Goal: Entertainment & Leisure: Browse casually

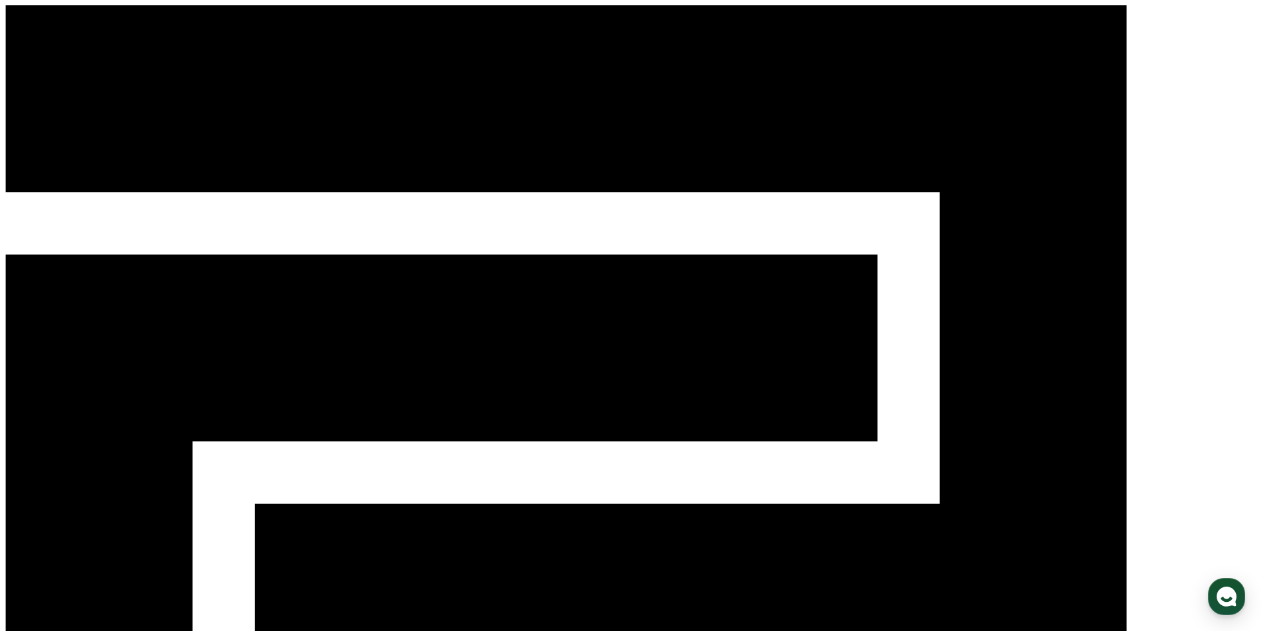
click at [626, 28] on div "CReward" at bounding box center [630, 501] width 1251 height 993
drag, startPoint x: 928, startPoint y: 68, endPoint x: 1022, endPoint y: 72, distance: 94.1
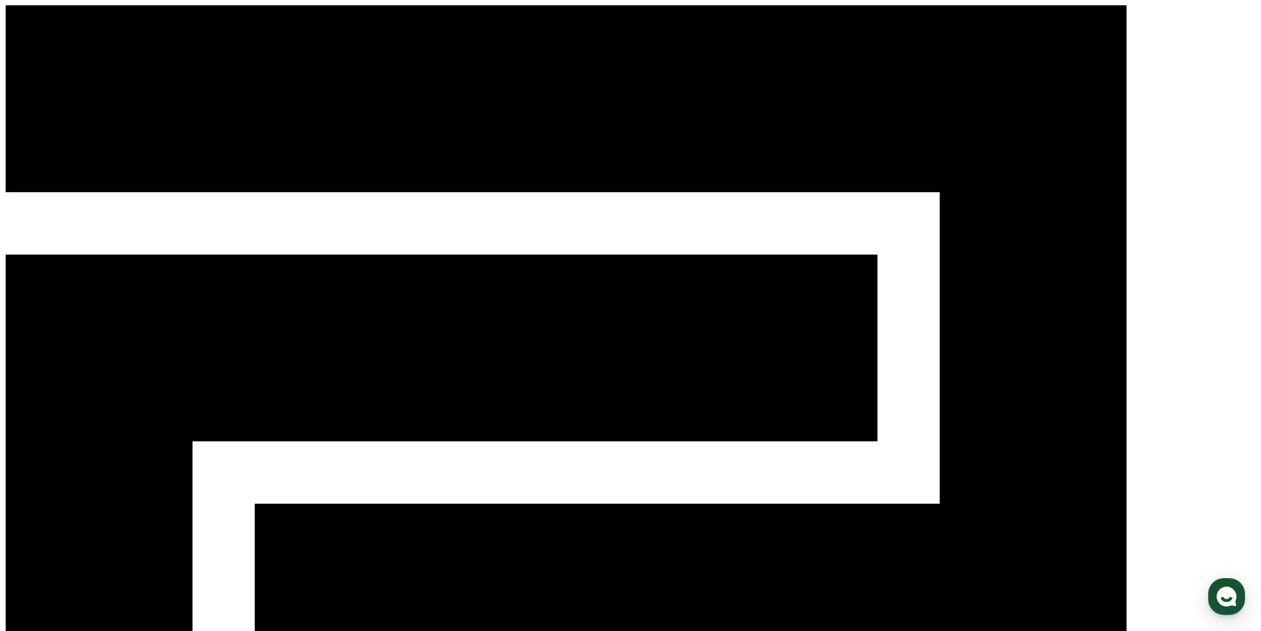
select select "**********"
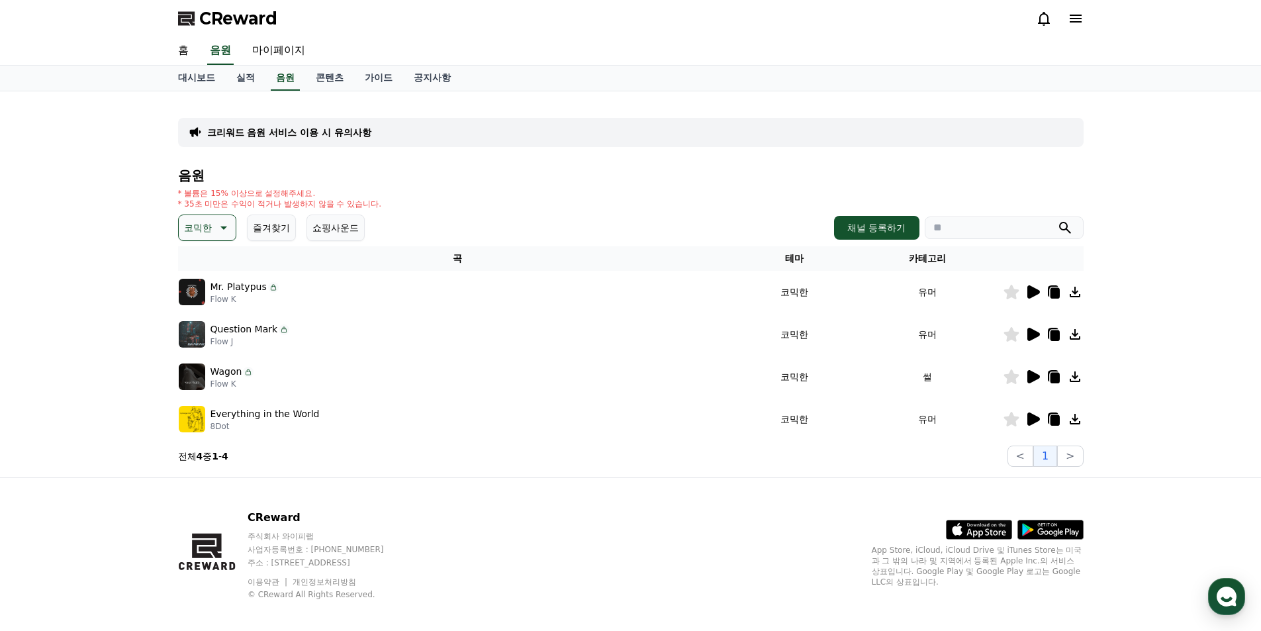
click at [1030, 293] on icon at bounding box center [1034, 291] width 13 height 13
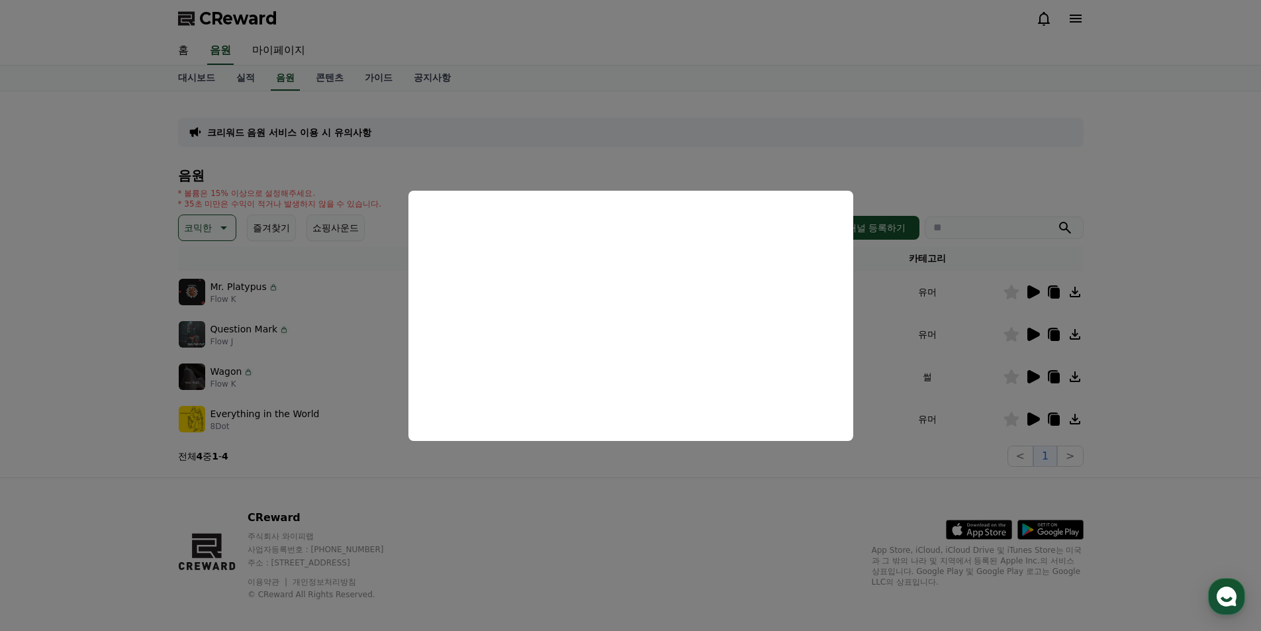
click at [1128, 173] on button "close modal" at bounding box center [630, 315] width 1261 height 631
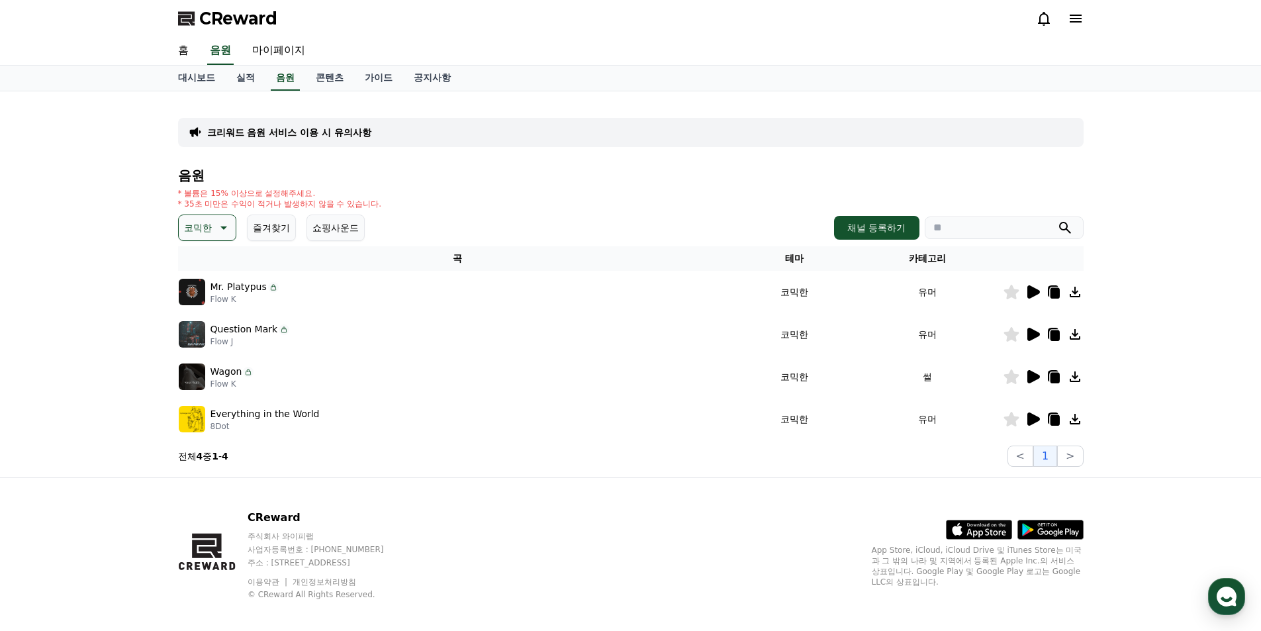
click at [1039, 332] on icon at bounding box center [1033, 334] width 16 height 16
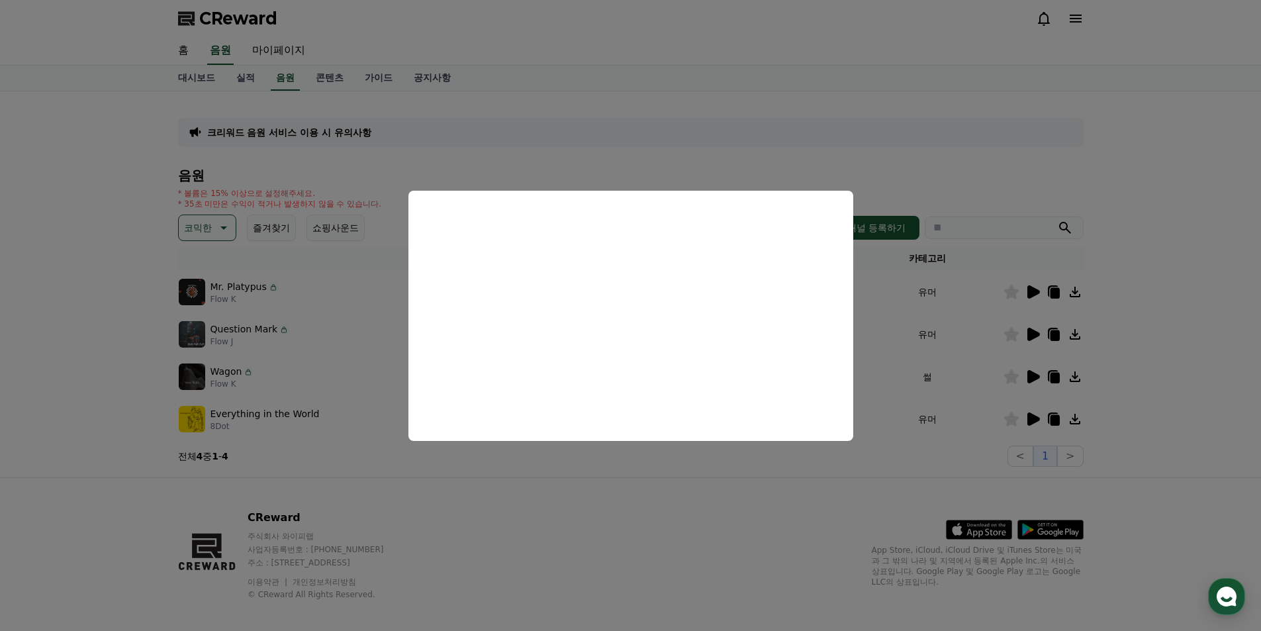
click at [939, 130] on button "close modal" at bounding box center [630, 315] width 1261 height 631
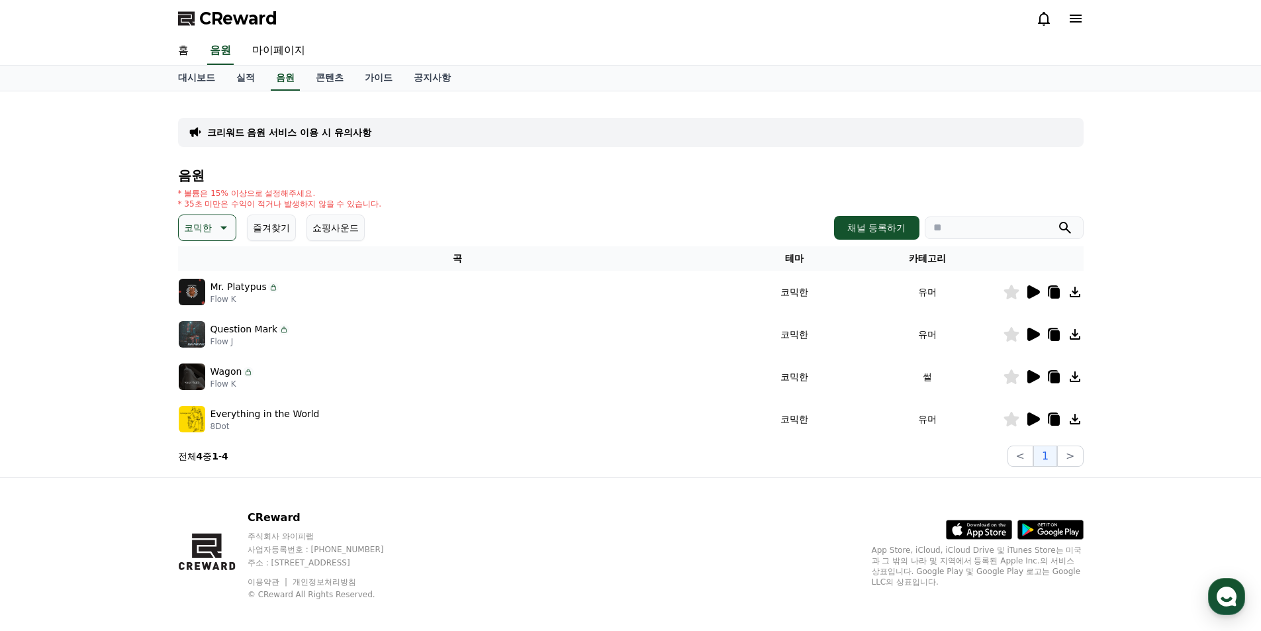
click at [1028, 373] on icon at bounding box center [1034, 376] width 13 height 13
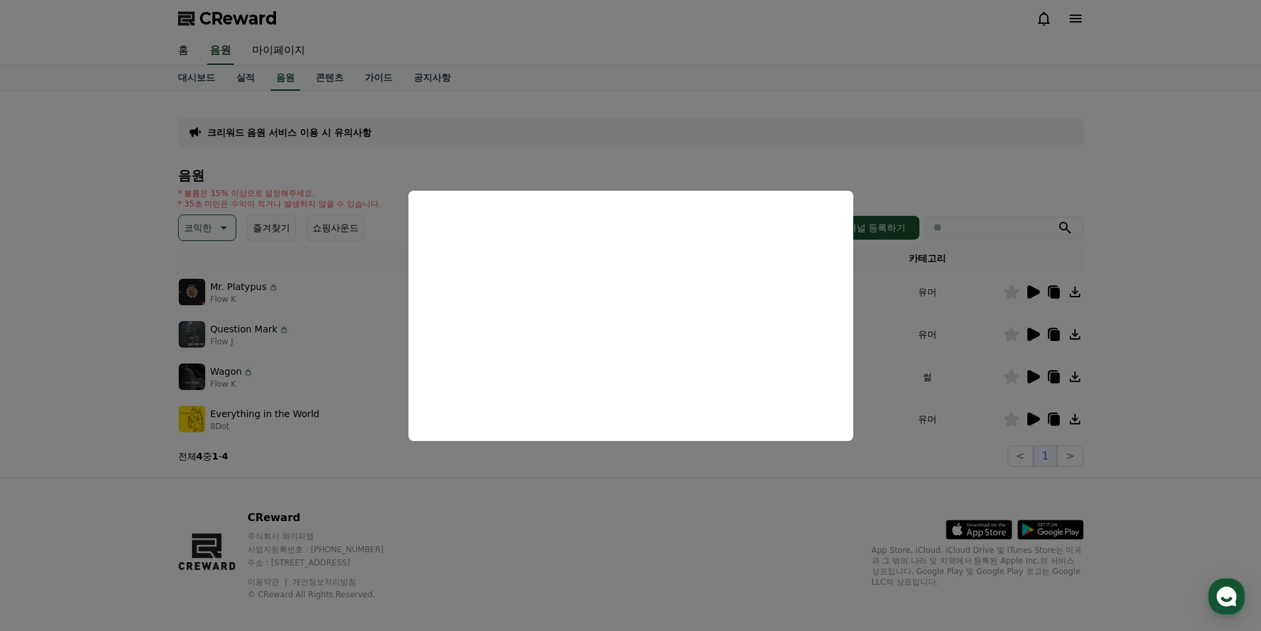
click at [739, 126] on button "close modal" at bounding box center [630, 315] width 1261 height 631
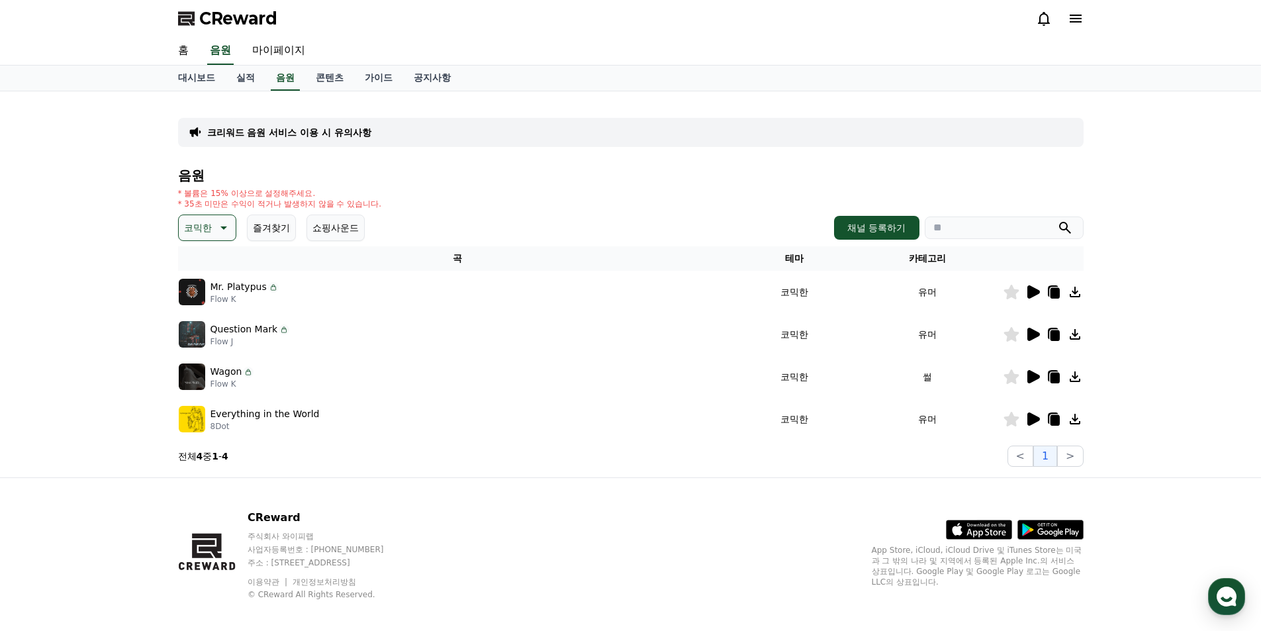
click at [1034, 423] on icon at bounding box center [1034, 418] width 13 height 13
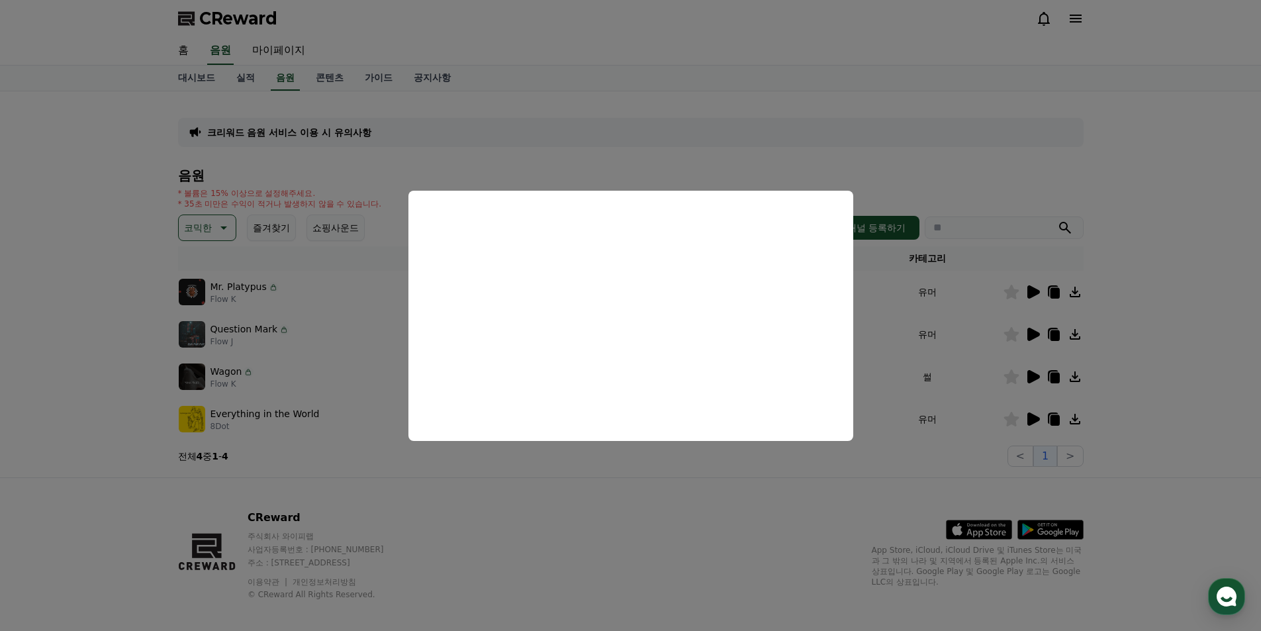
click at [800, 150] on button "close modal" at bounding box center [630, 315] width 1261 height 631
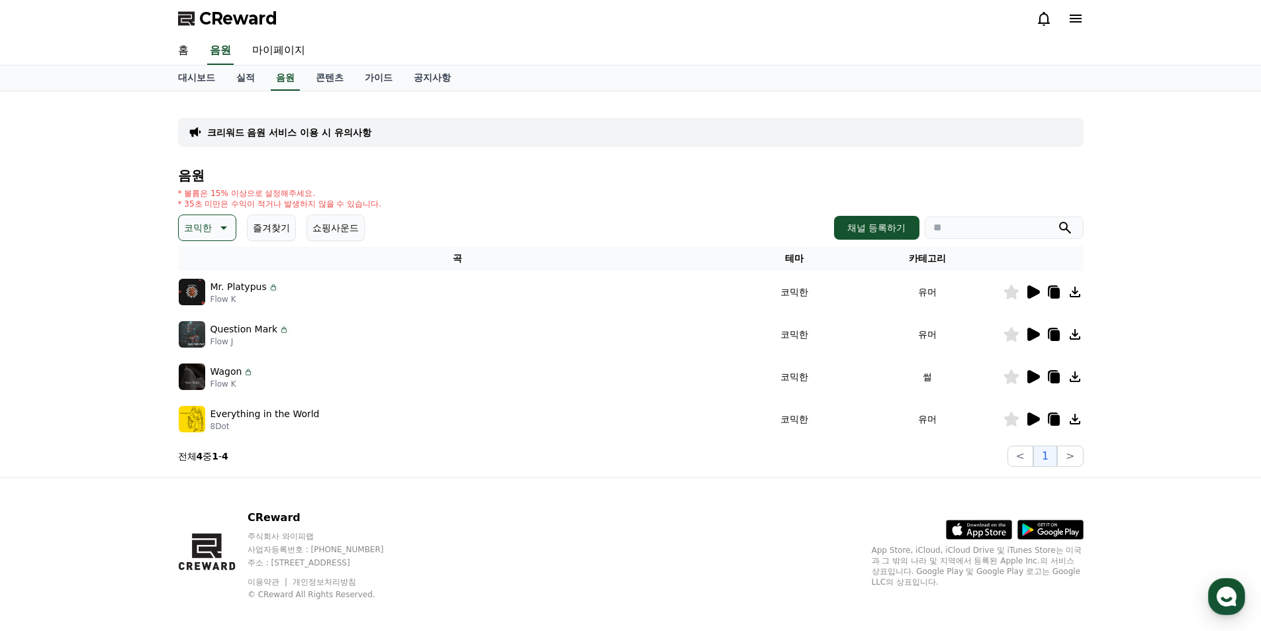
click at [1030, 374] on icon at bounding box center [1034, 376] width 13 height 13
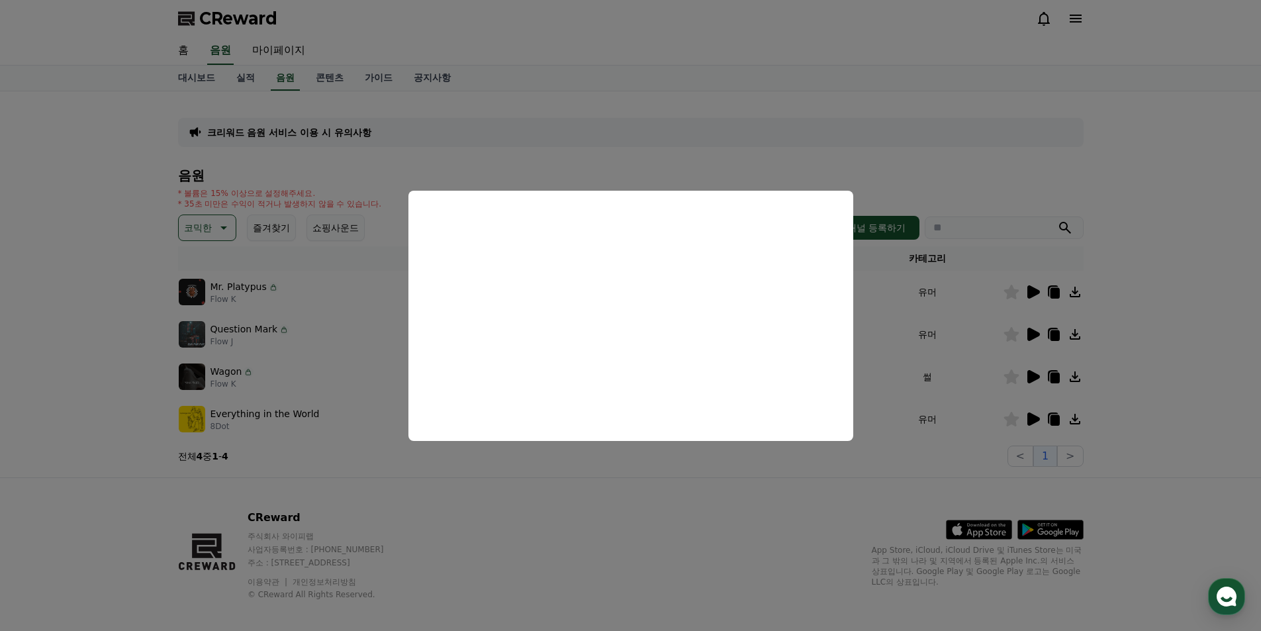
click at [1143, 247] on button "close modal" at bounding box center [630, 315] width 1261 height 631
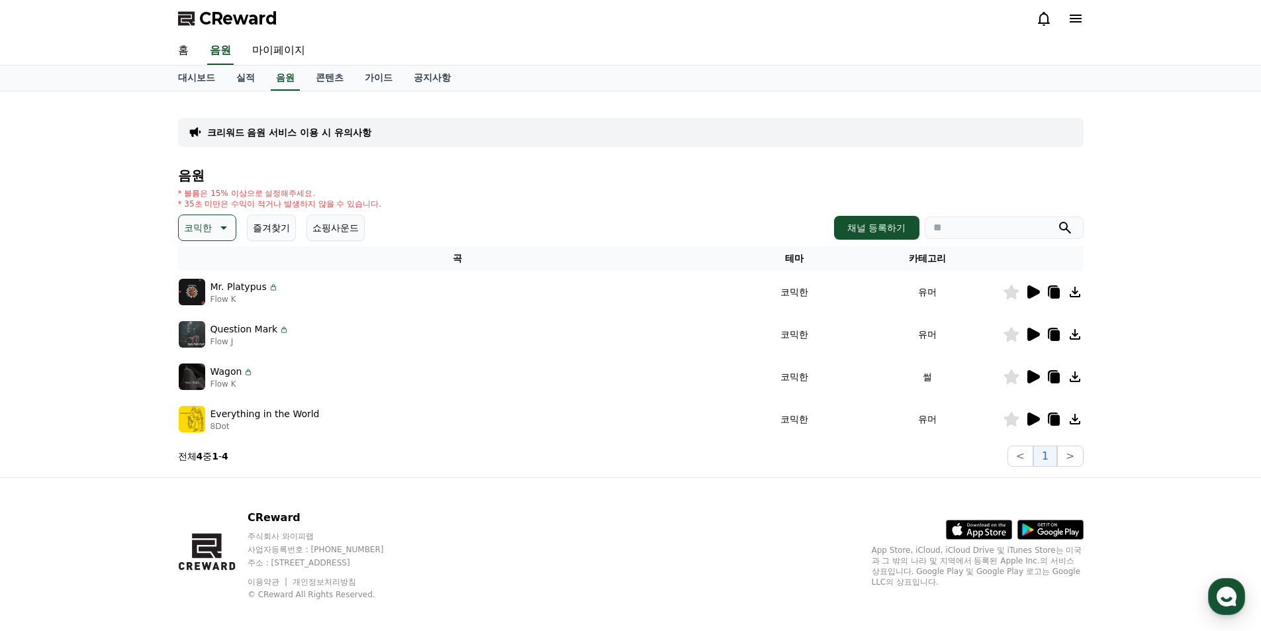
click at [1072, 379] on icon at bounding box center [1075, 377] width 16 height 16
click at [1034, 293] on icon at bounding box center [1034, 291] width 13 height 13
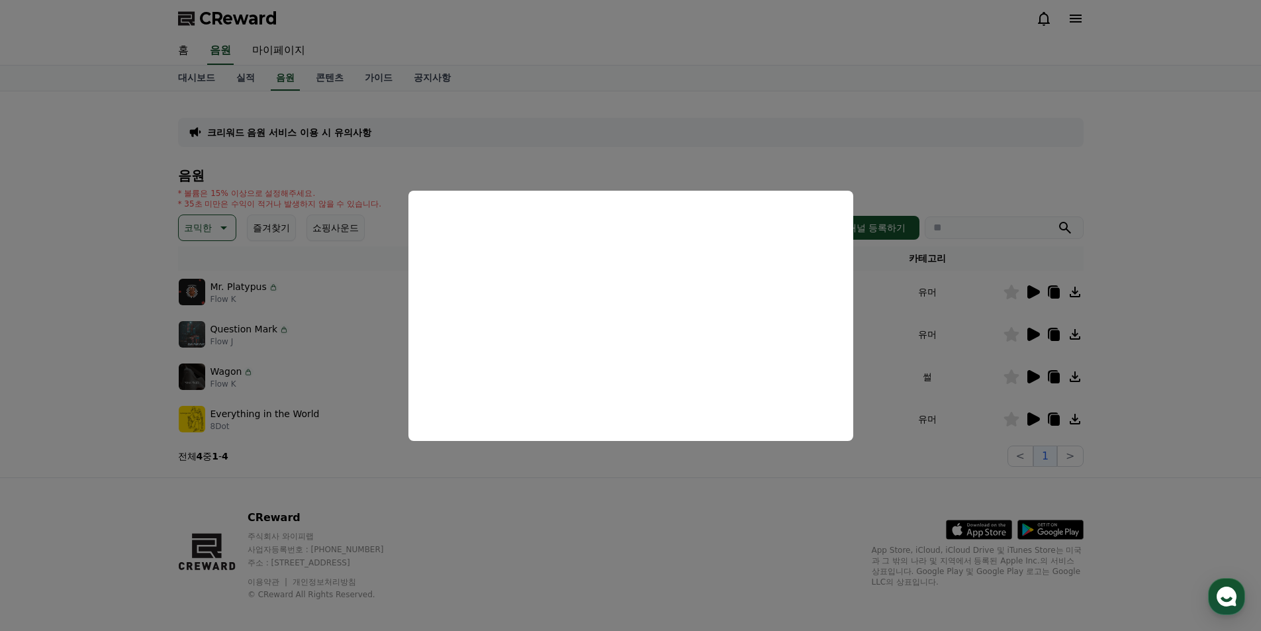
click at [757, 507] on button "close modal" at bounding box center [630, 315] width 1261 height 631
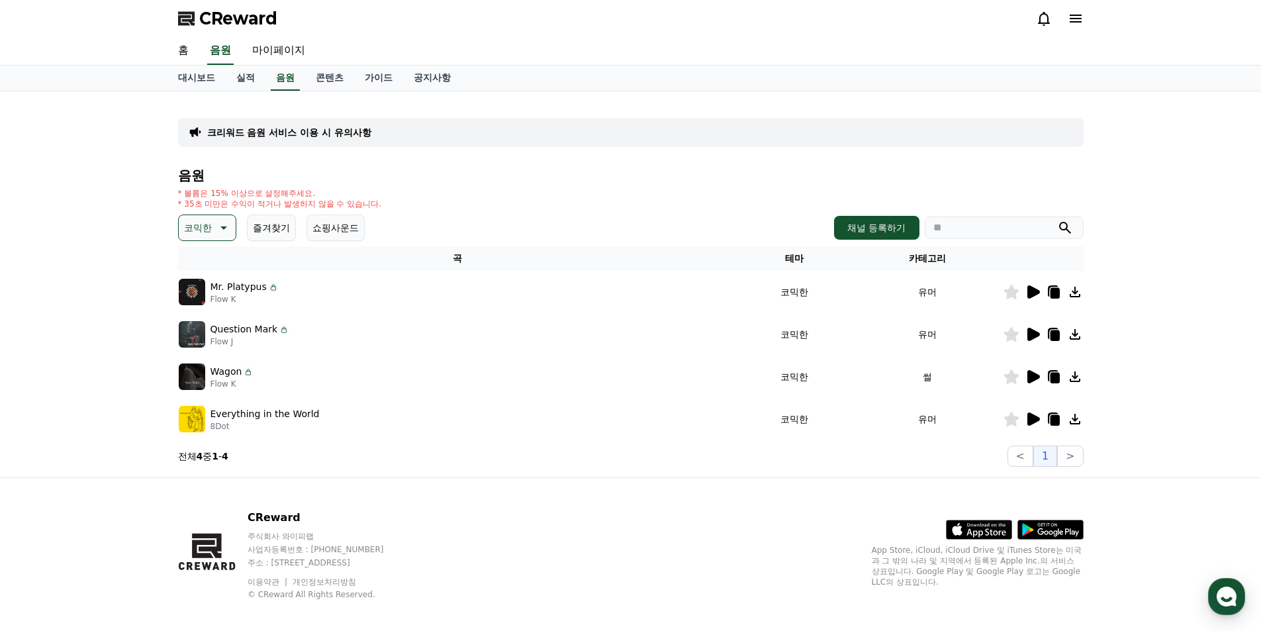
click at [1028, 332] on icon at bounding box center [1033, 334] width 16 height 16
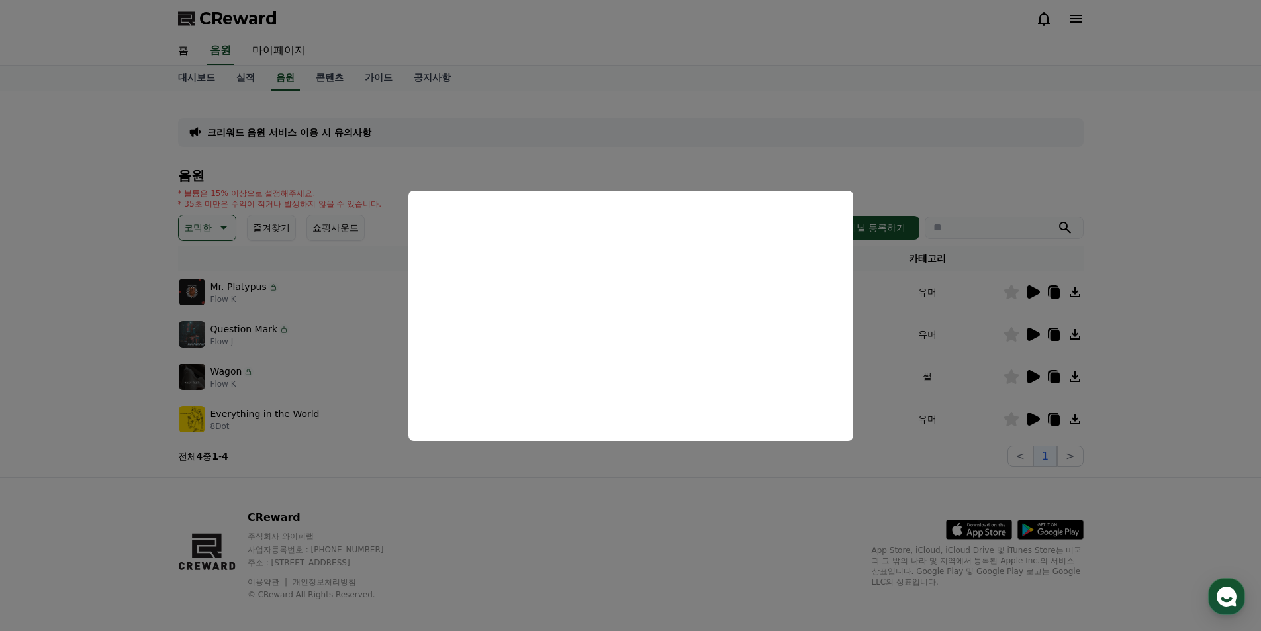
click at [680, 487] on button "close modal" at bounding box center [630, 315] width 1261 height 631
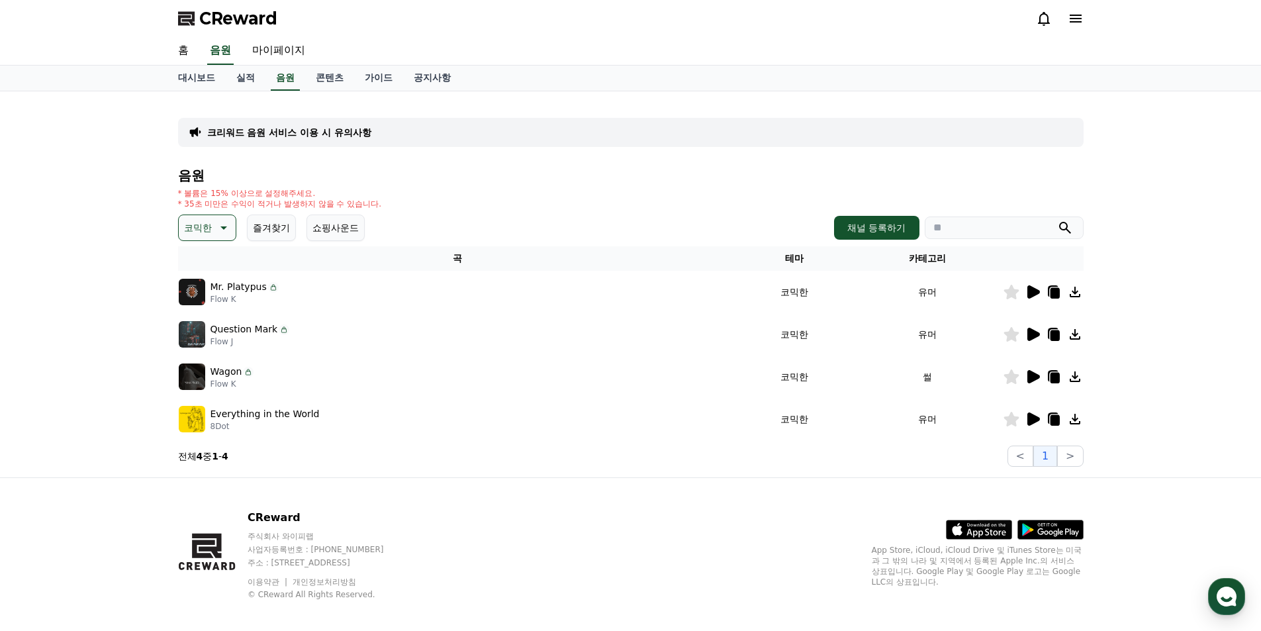
click at [1035, 416] on icon at bounding box center [1034, 418] width 13 height 13
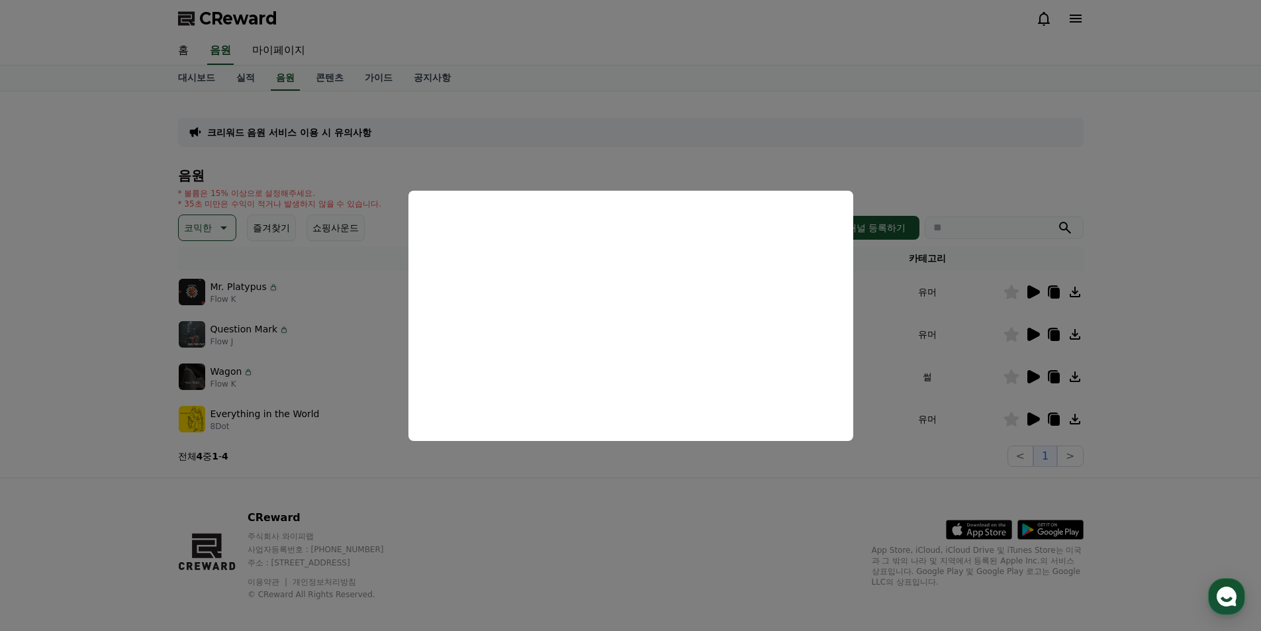
click at [794, 515] on button "close modal" at bounding box center [630, 315] width 1261 height 631
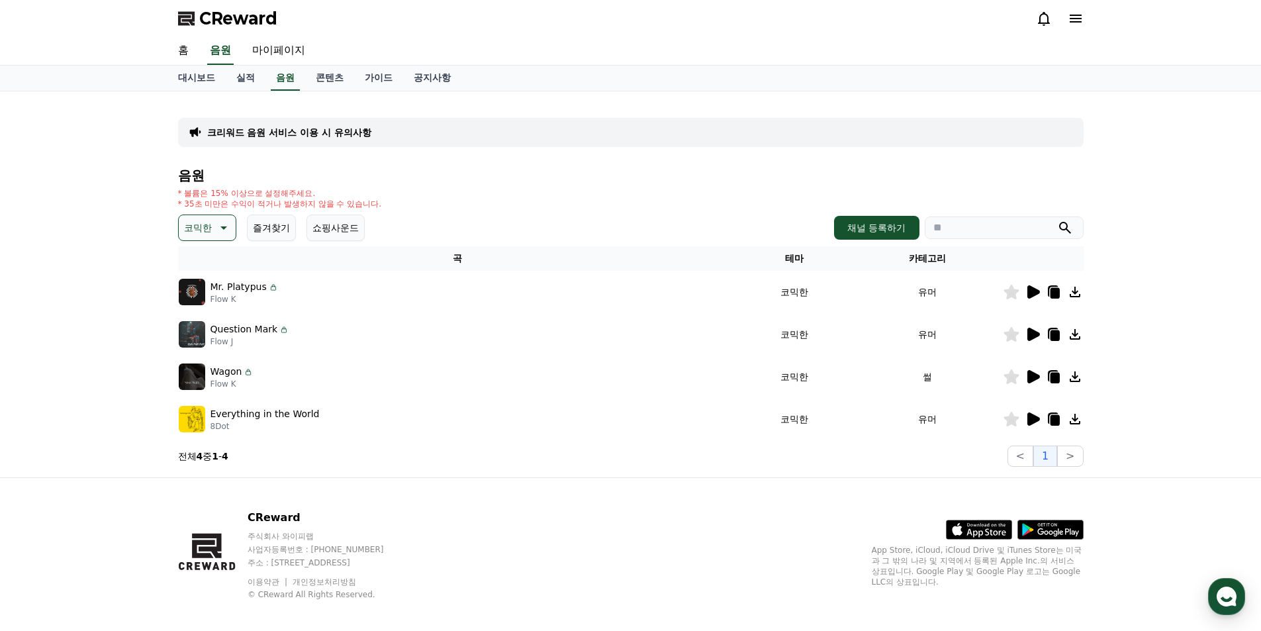
click at [203, 223] on p "코믹한" at bounding box center [198, 227] width 28 height 19
click at [211, 302] on button "어두운" at bounding box center [199, 299] width 38 height 29
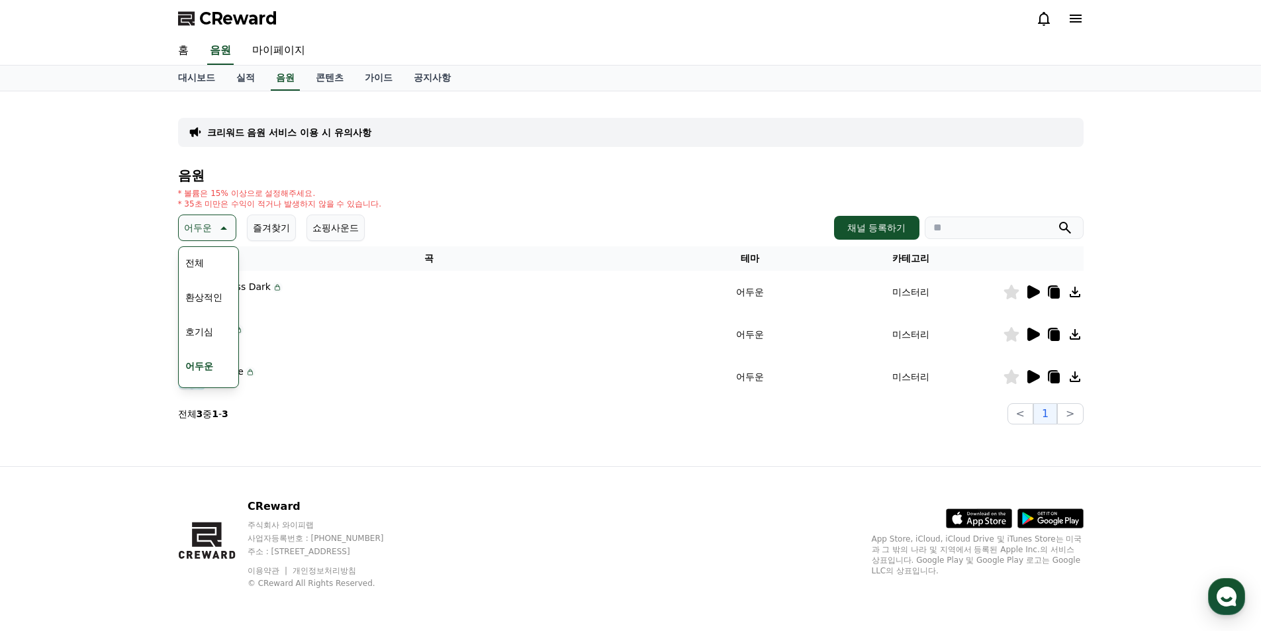
click at [214, 336] on button "호기심" at bounding box center [199, 331] width 38 height 29
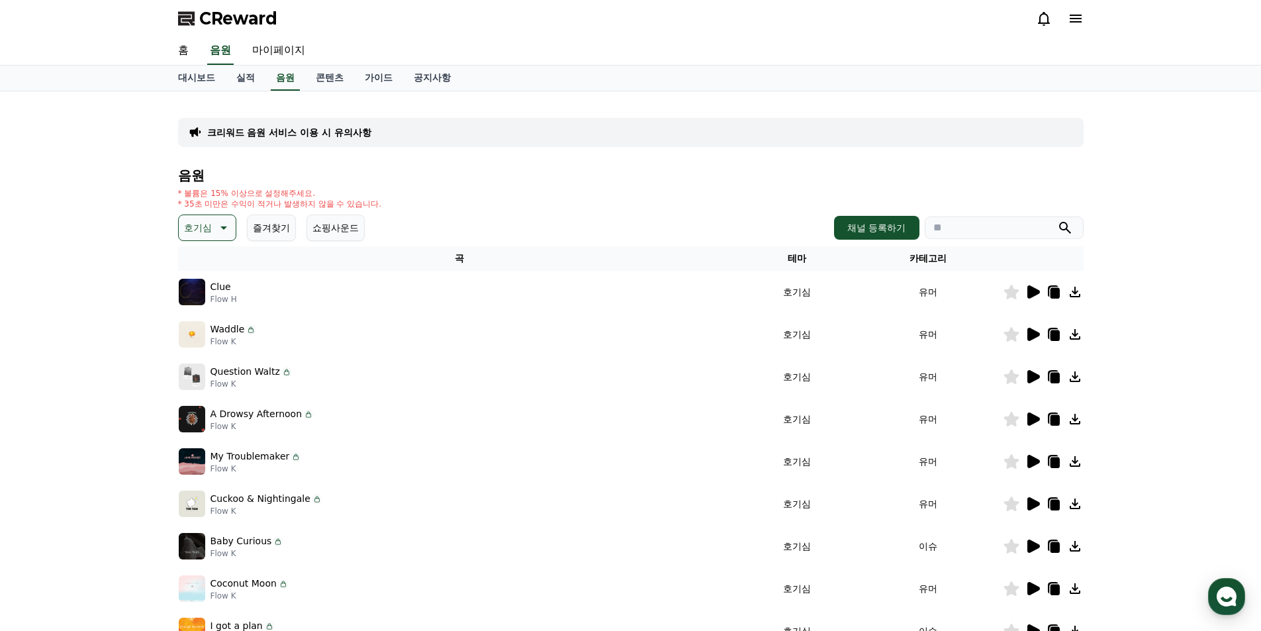
click at [1038, 294] on icon at bounding box center [1034, 291] width 13 height 13
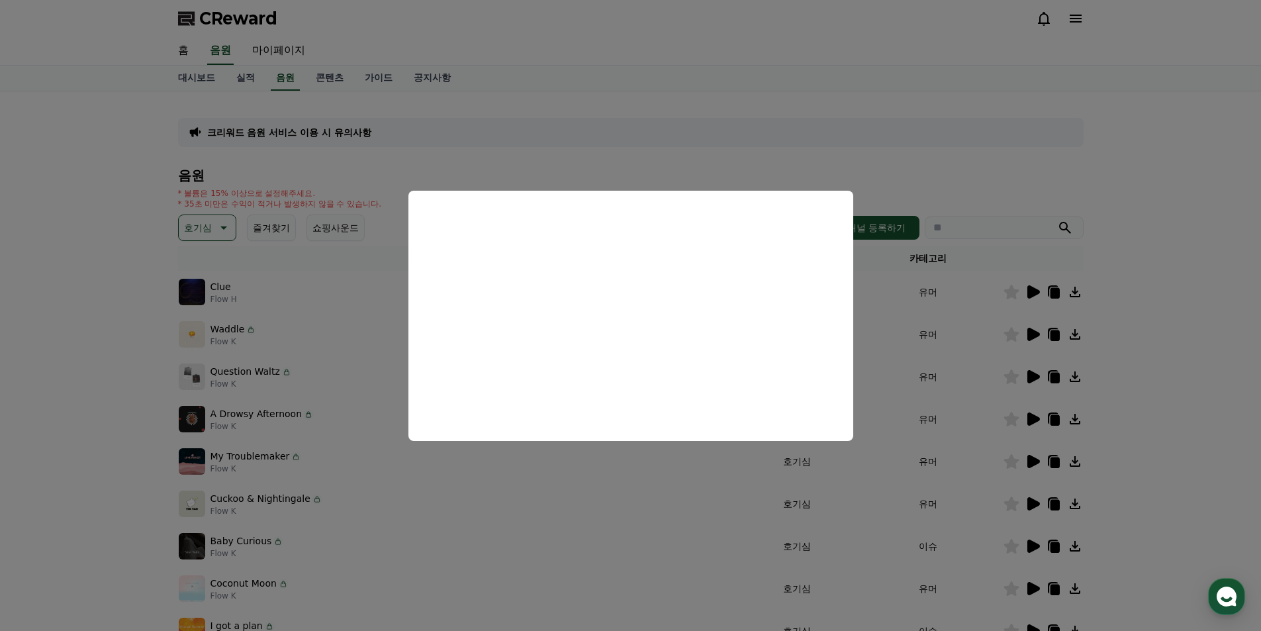
click at [1028, 177] on button "close modal" at bounding box center [630, 315] width 1261 height 631
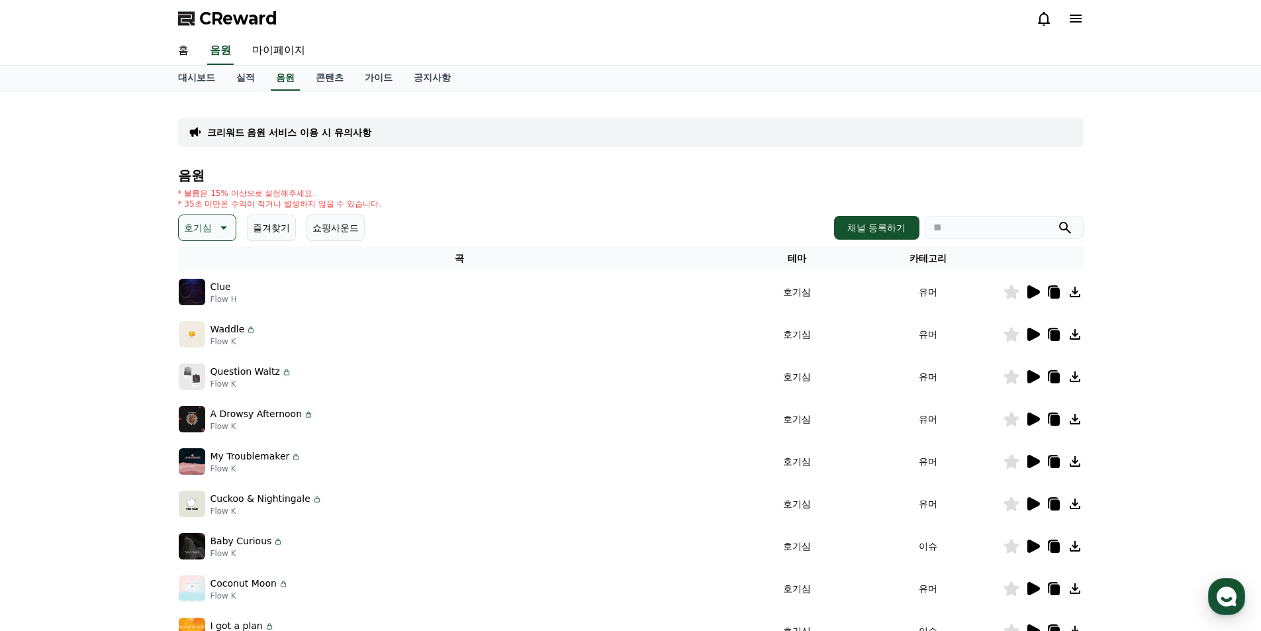
click at [1034, 339] on icon at bounding box center [1033, 334] width 16 height 16
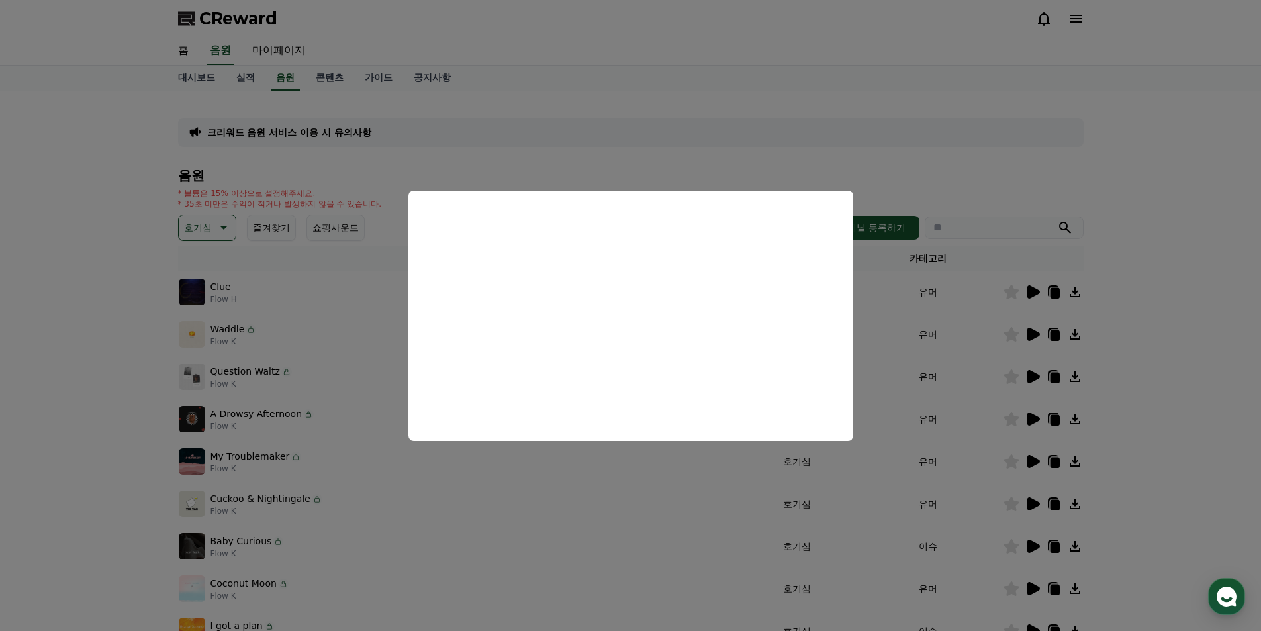
drag, startPoint x: 1144, startPoint y: 206, endPoint x: 1082, endPoint y: 285, distance: 100.5
click at [1143, 205] on button "close modal" at bounding box center [630, 315] width 1261 height 631
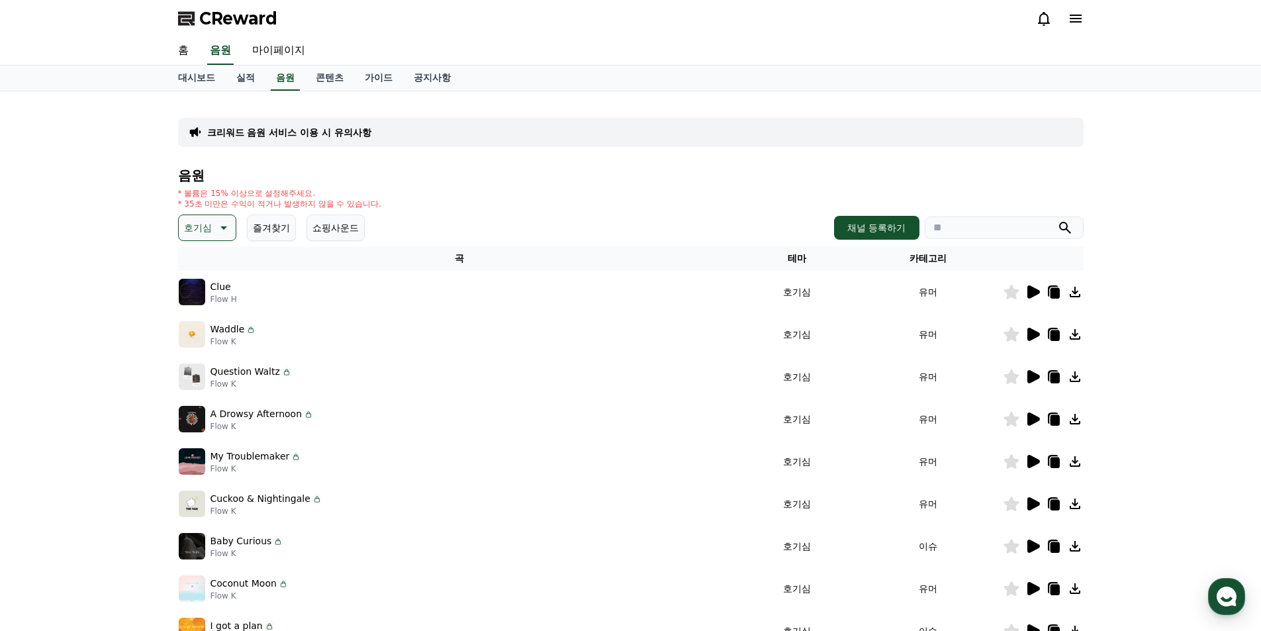
click at [1033, 377] on icon at bounding box center [1034, 376] width 13 height 13
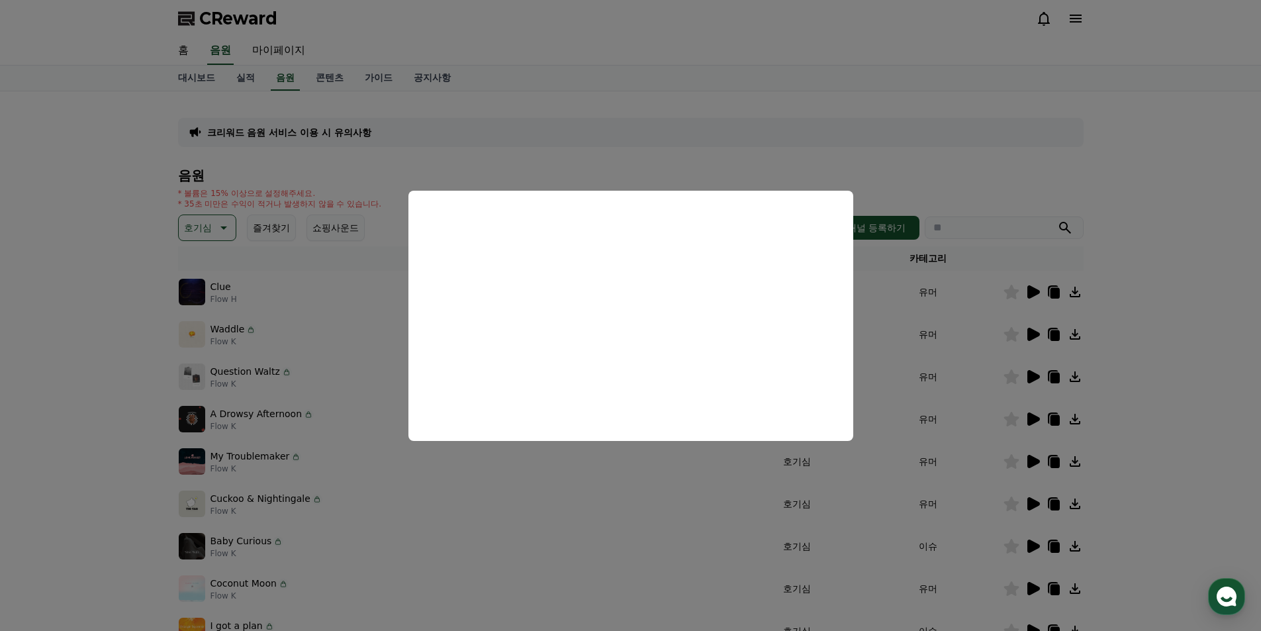
click at [1075, 139] on button "close modal" at bounding box center [630, 315] width 1261 height 631
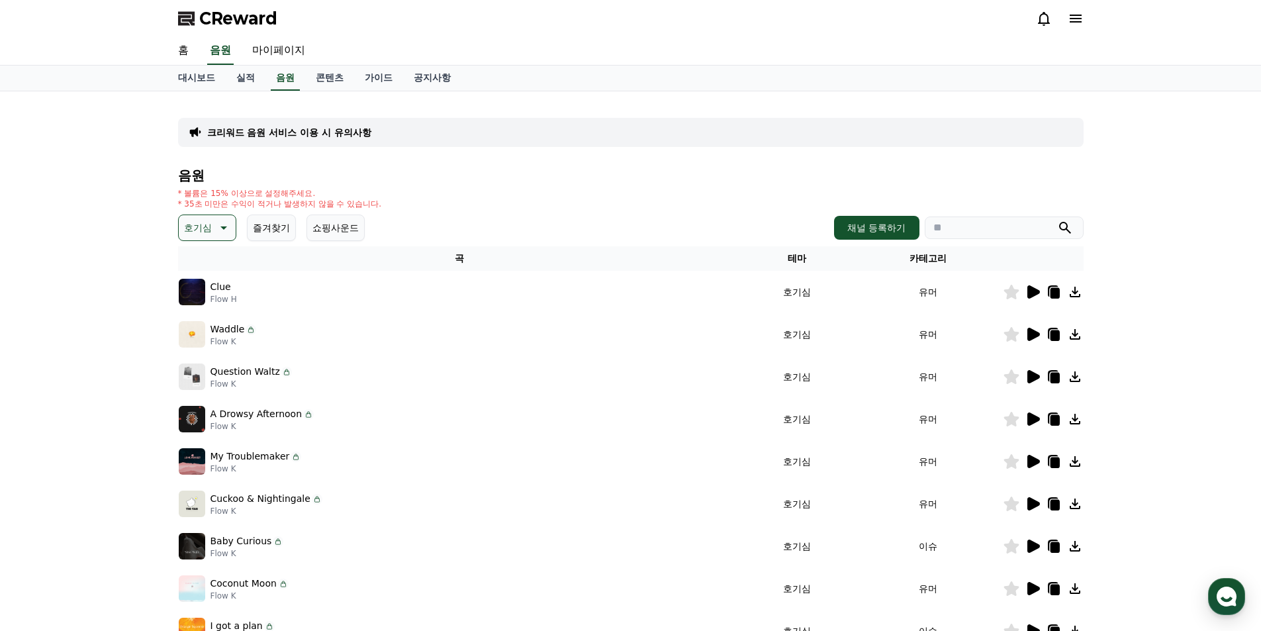
click at [1032, 418] on icon at bounding box center [1034, 418] width 13 height 13
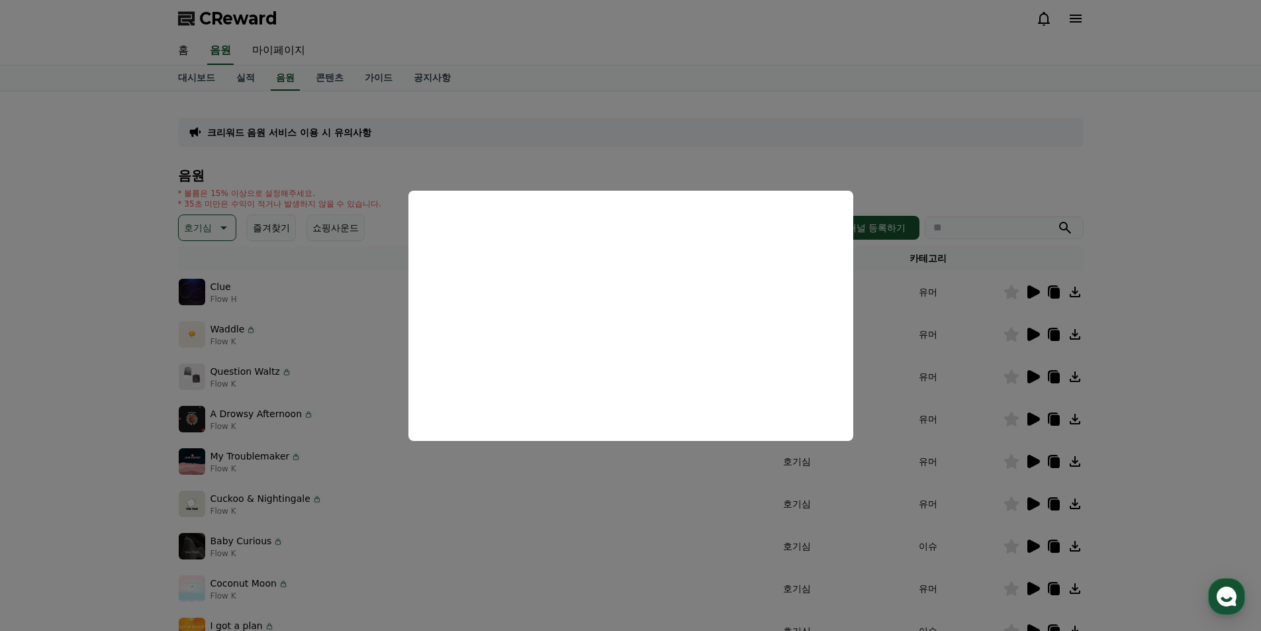
click at [1149, 181] on button "close modal" at bounding box center [630, 315] width 1261 height 631
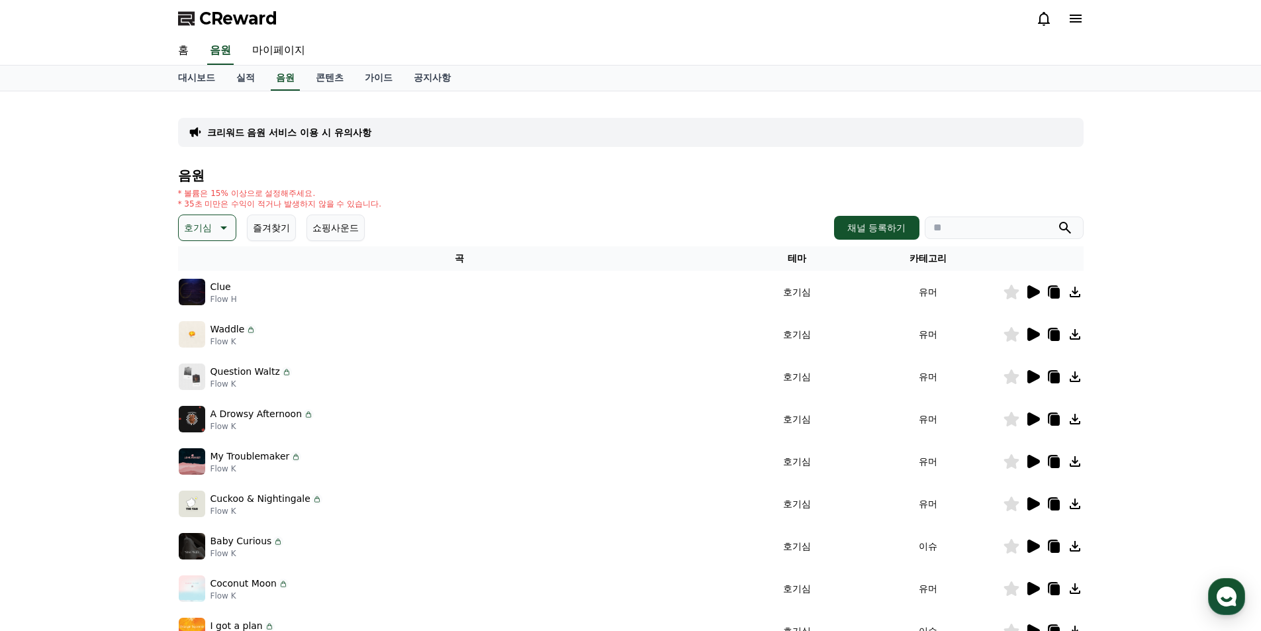
click at [1032, 462] on icon at bounding box center [1034, 461] width 13 height 13
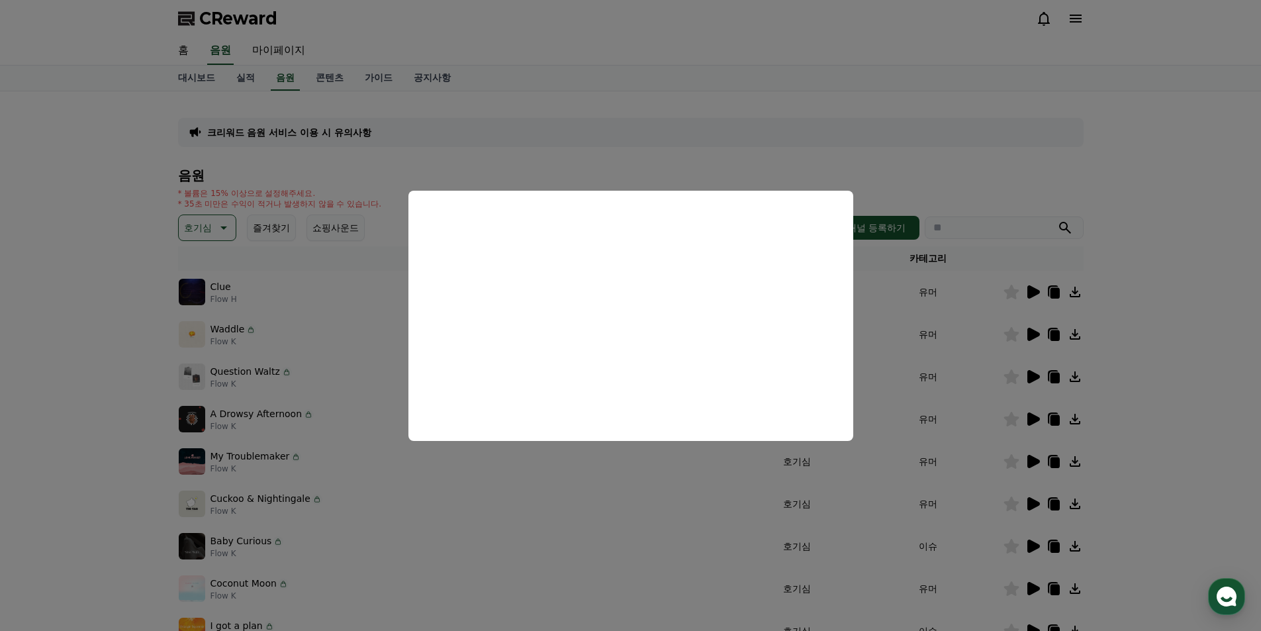
click at [1206, 164] on button "close modal" at bounding box center [630, 315] width 1261 height 631
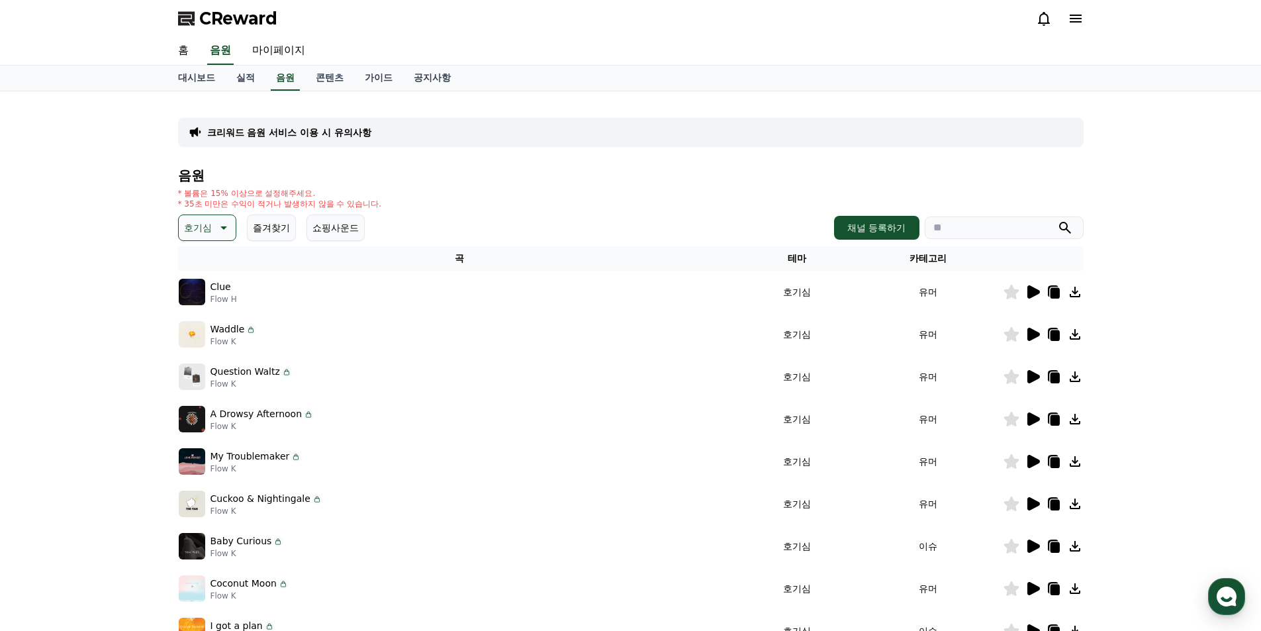
click at [1035, 503] on icon at bounding box center [1034, 503] width 13 height 13
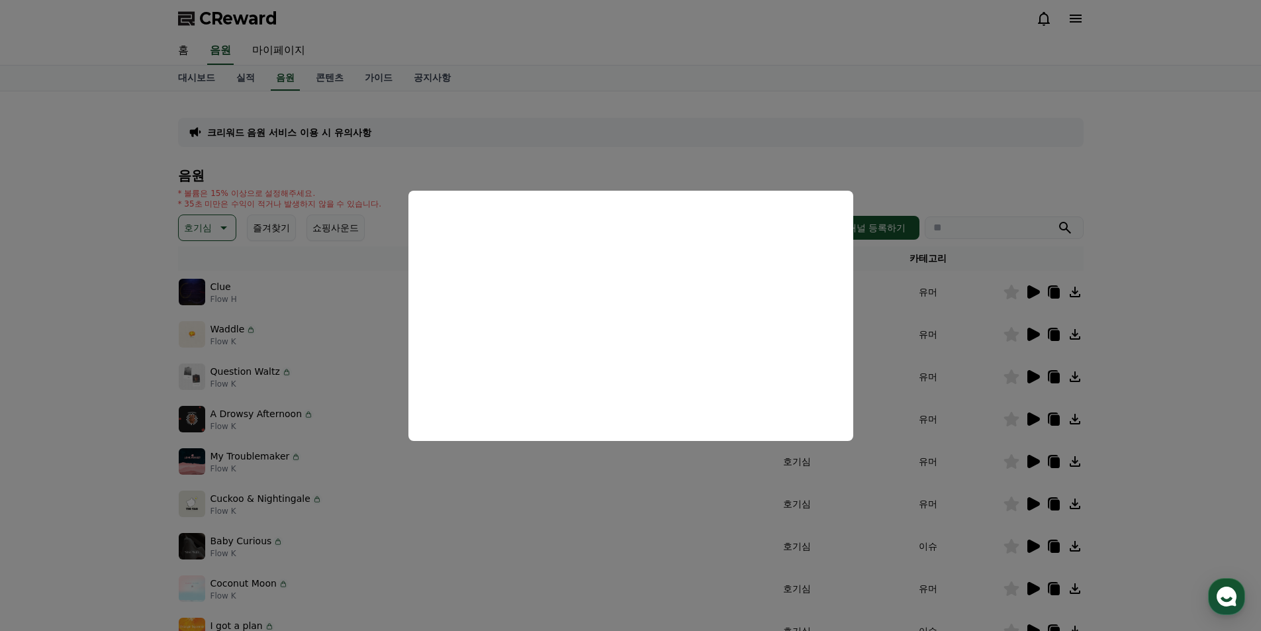
click at [1172, 307] on button "close modal" at bounding box center [630, 315] width 1261 height 631
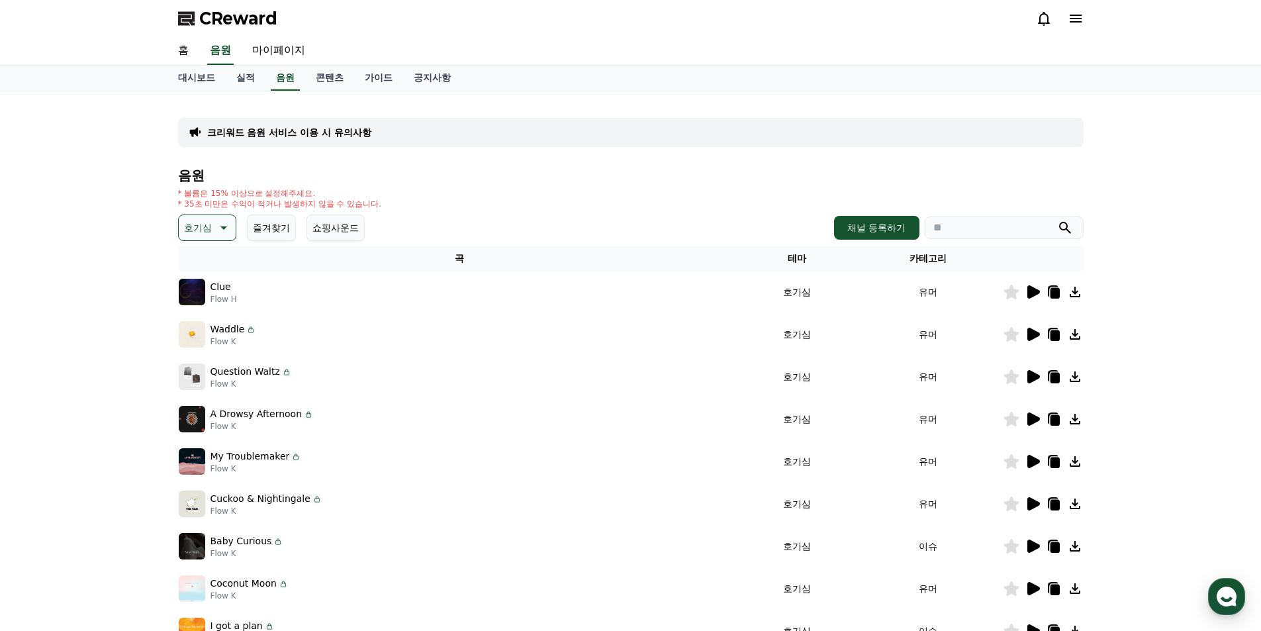
click at [1030, 543] on icon at bounding box center [1034, 546] width 13 height 13
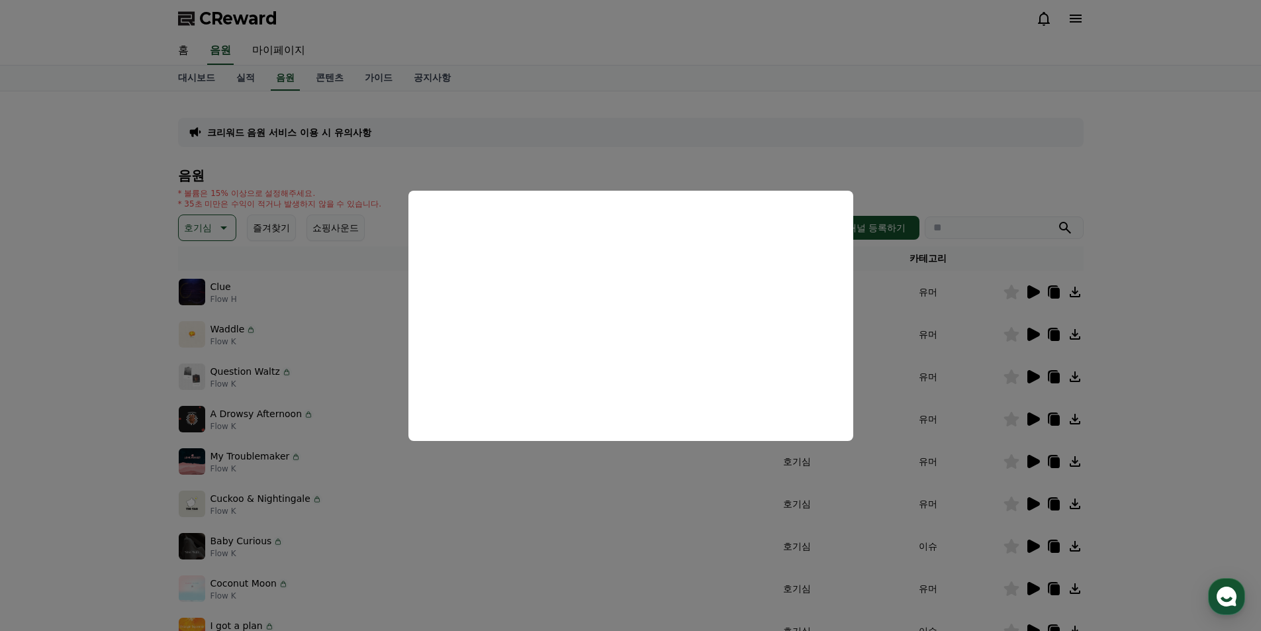
click at [1135, 438] on button "close modal" at bounding box center [630, 315] width 1261 height 631
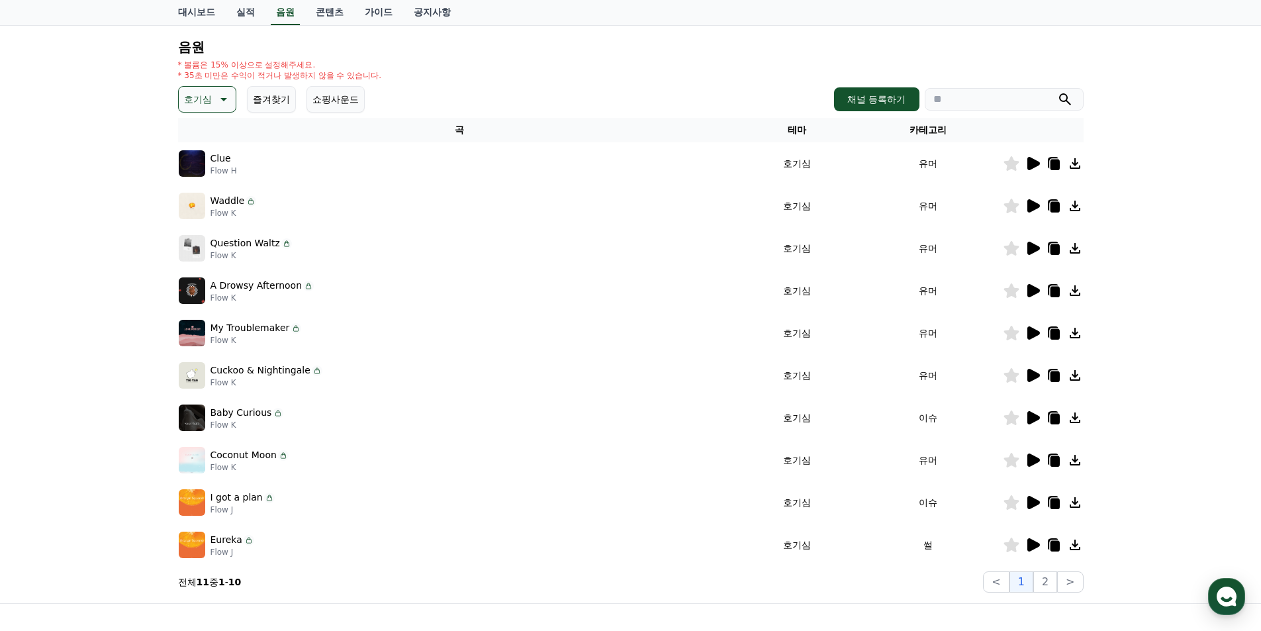
scroll to position [132, 0]
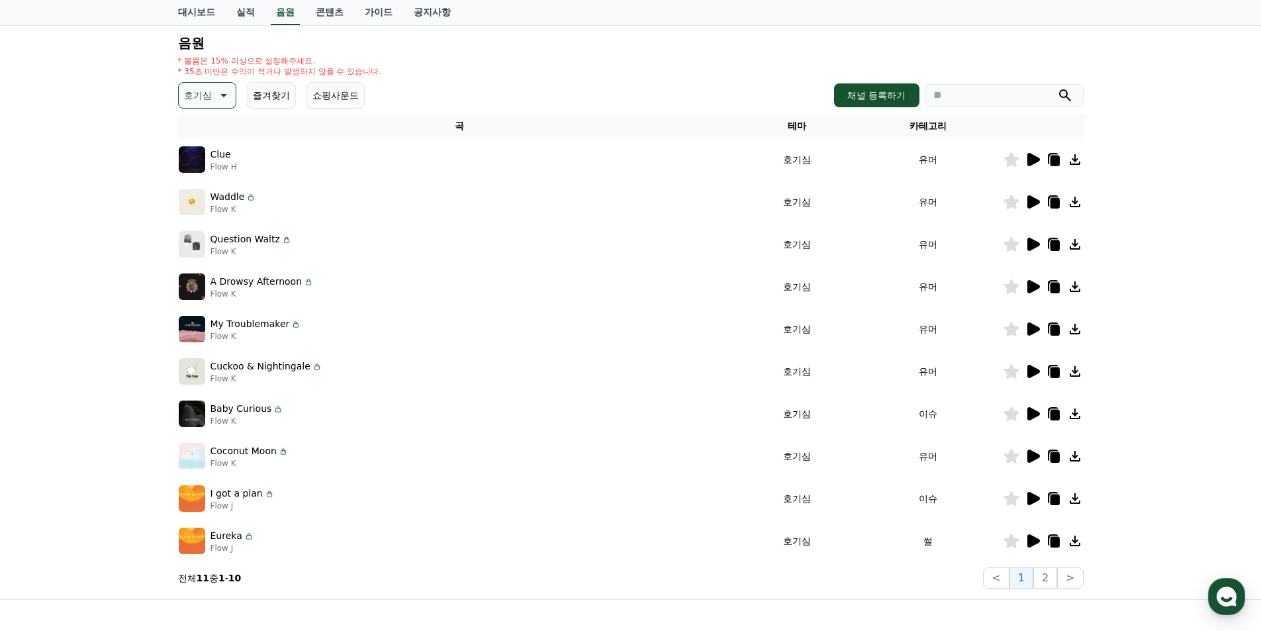
click at [1035, 495] on icon at bounding box center [1034, 498] width 13 height 13
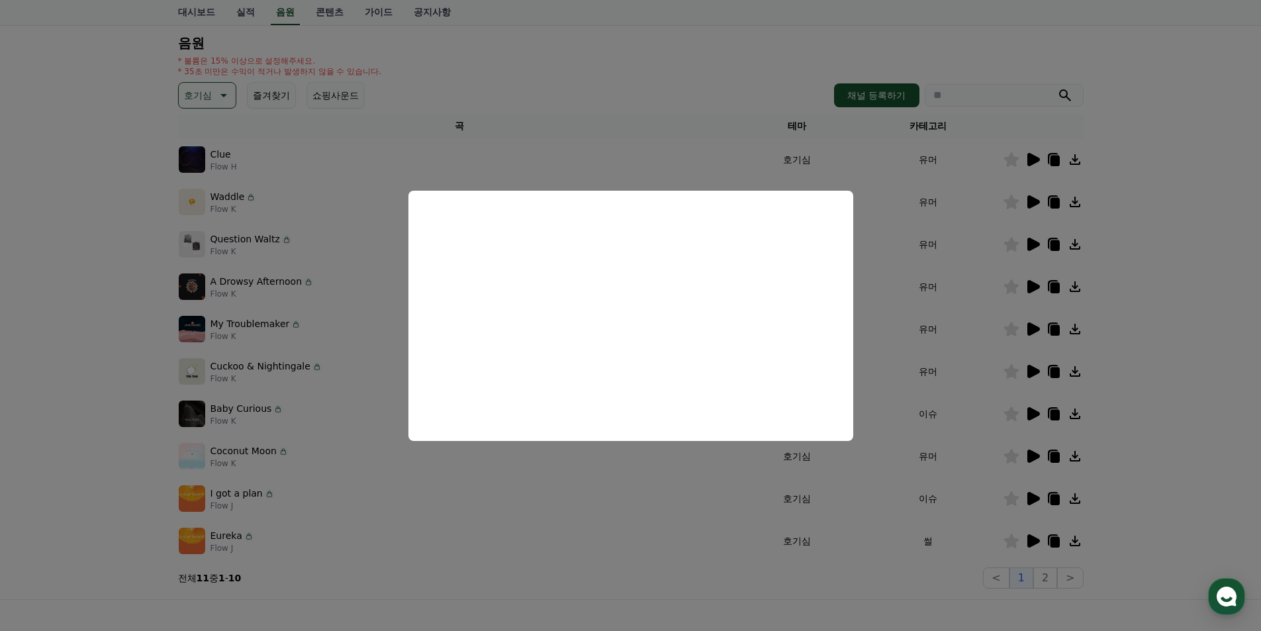
click at [1033, 537] on button "close modal" at bounding box center [630, 315] width 1261 height 631
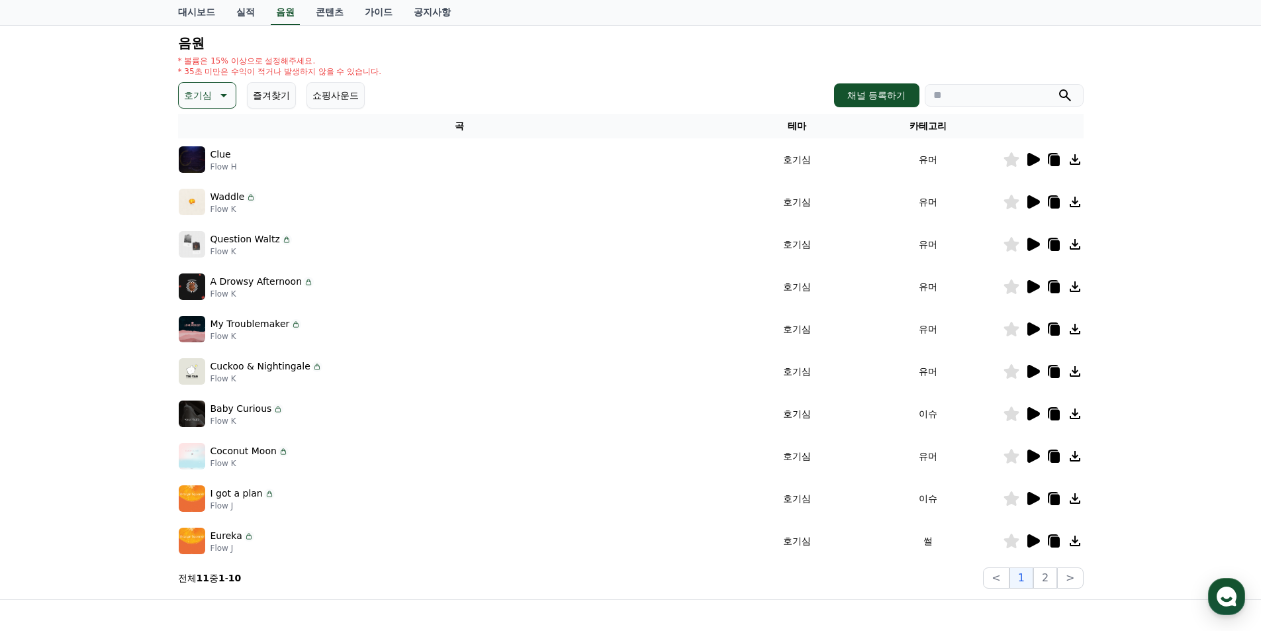
click at [1033, 538] on icon at bounding box center [1034, 540] width 13 height 13
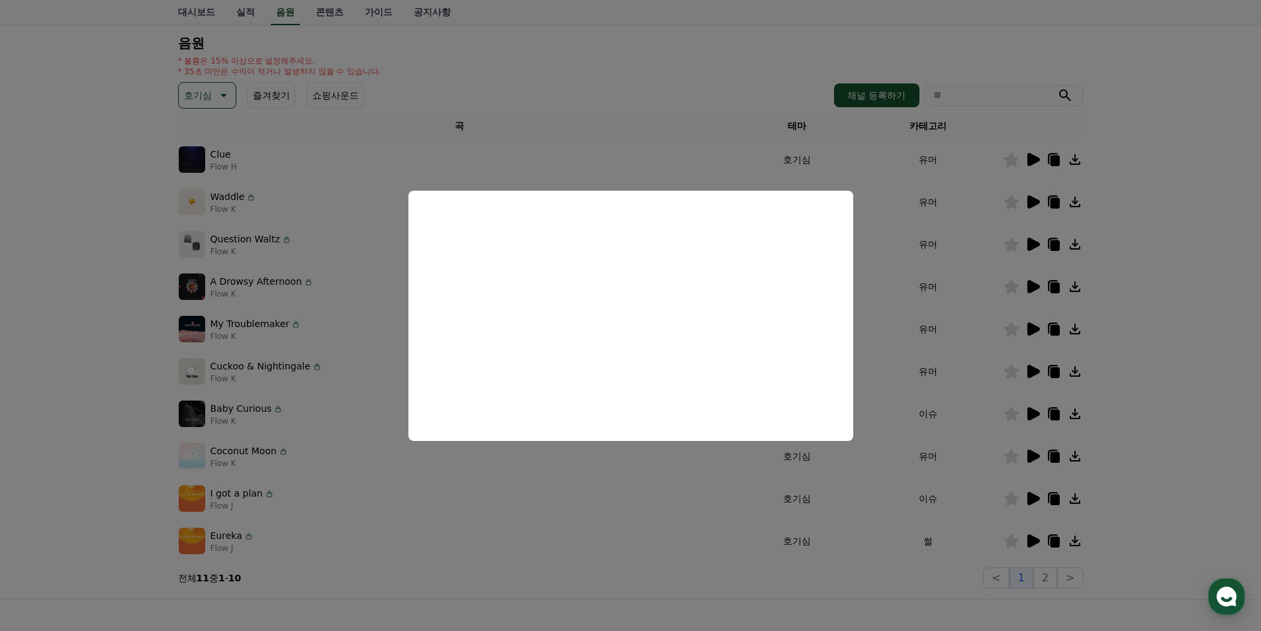
click at [1198, 375] on button "close modal" at bounding box center [630, 315] width 1261 height 631
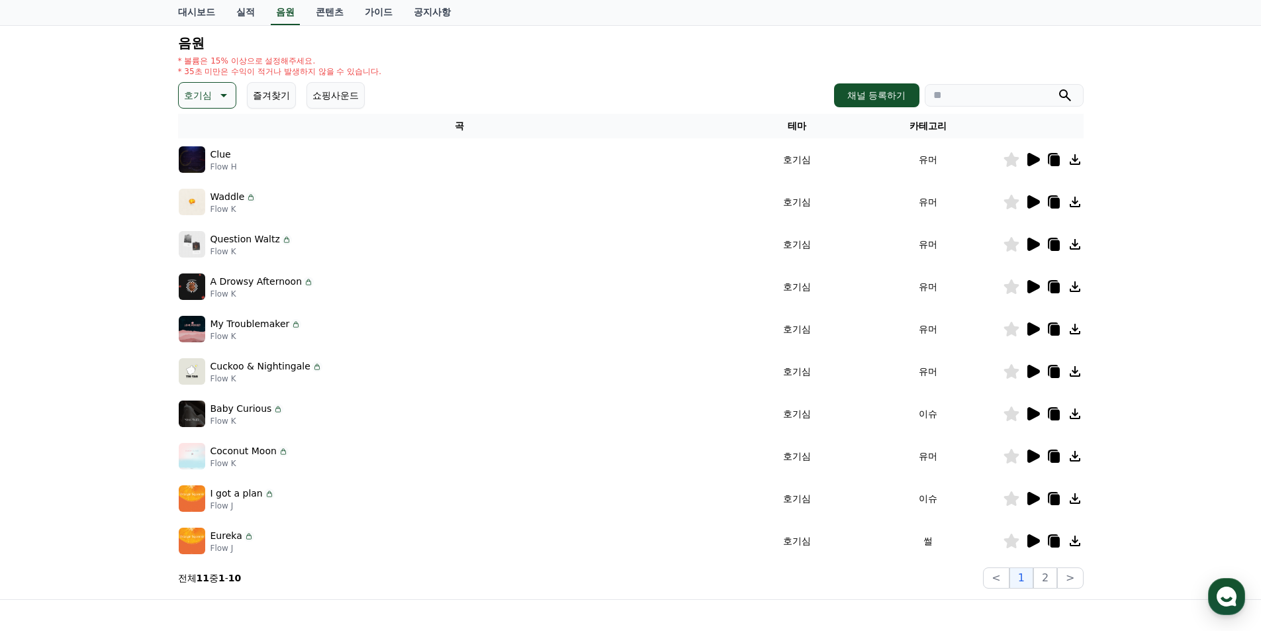
click at [1033, 454] on icon at bounding box center [1034, 456] width 13 height 13
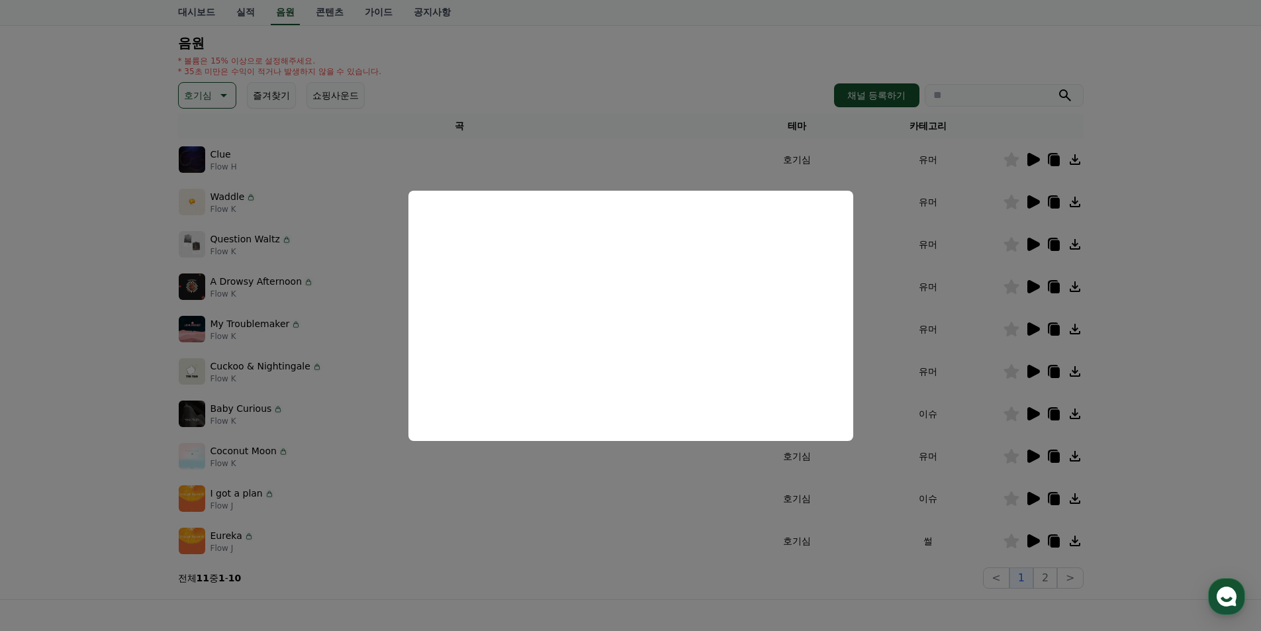
drag, startPoint x: 1116, startPoint y: 293, endPoint x: 1087, endPoint y: 279, distance: 31.7
click at [1115, 293] on button "close modal" at bounding box center [630, 315] width 1261 height 631
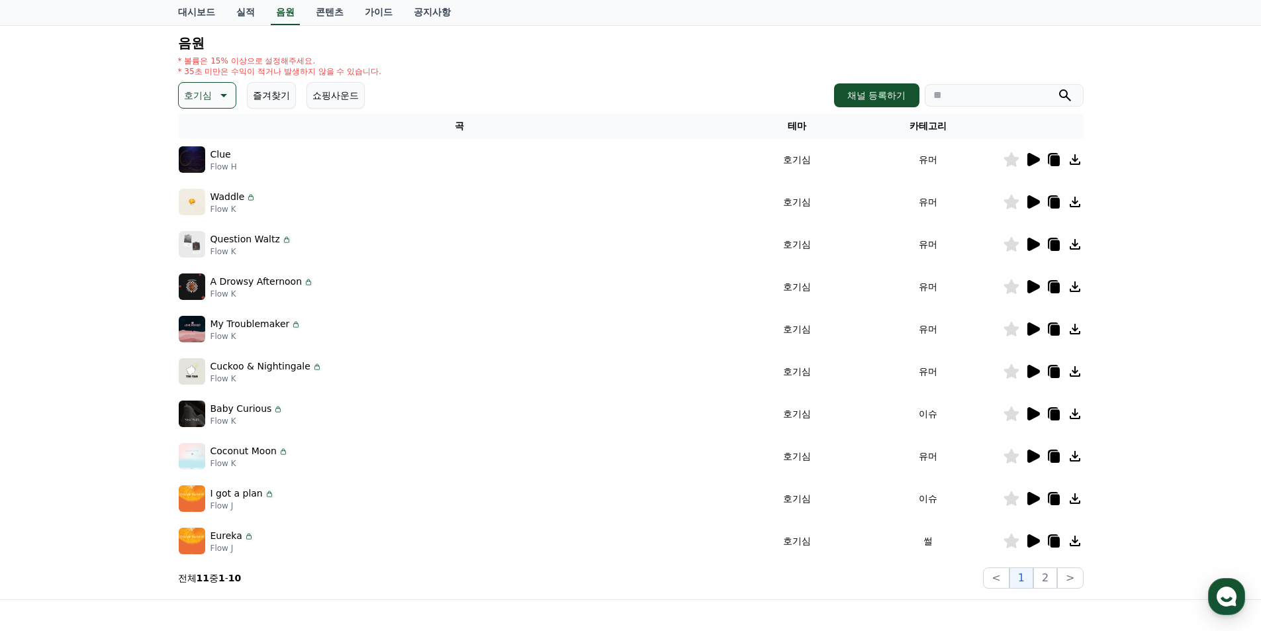
click at [1033, 249] on icon at bounding box center [1034, 244] width 13 height 13
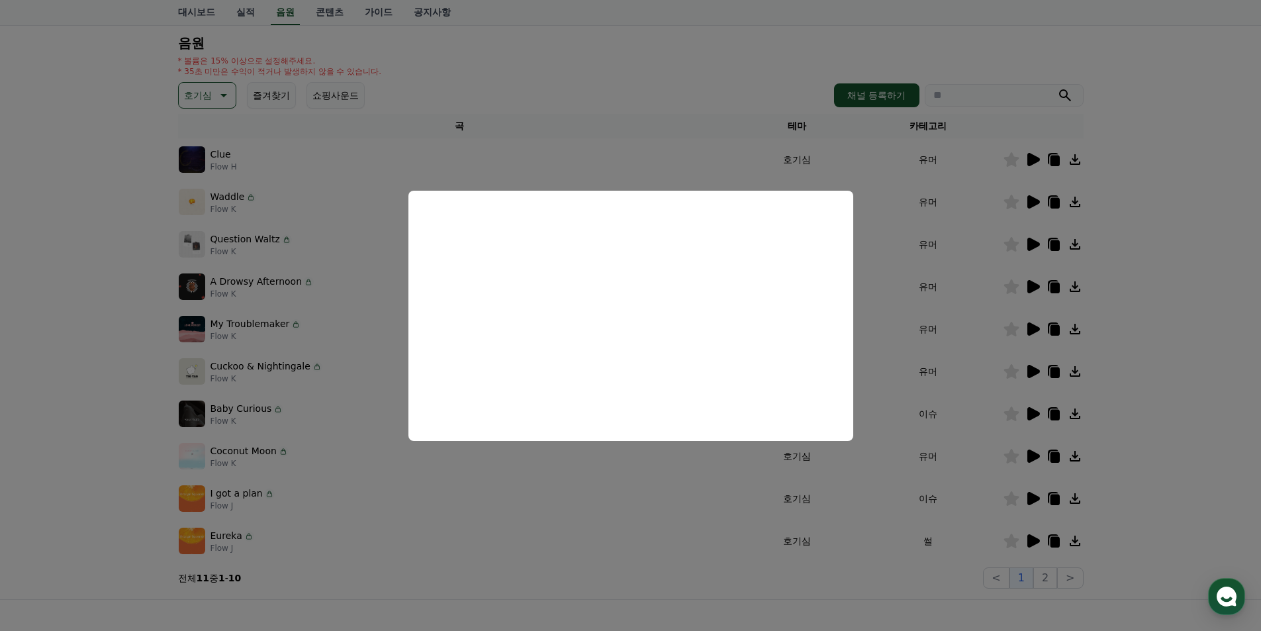
click at [1148, 281] on button "close modal" at bounding box center [630, 315] width 1261 height 631
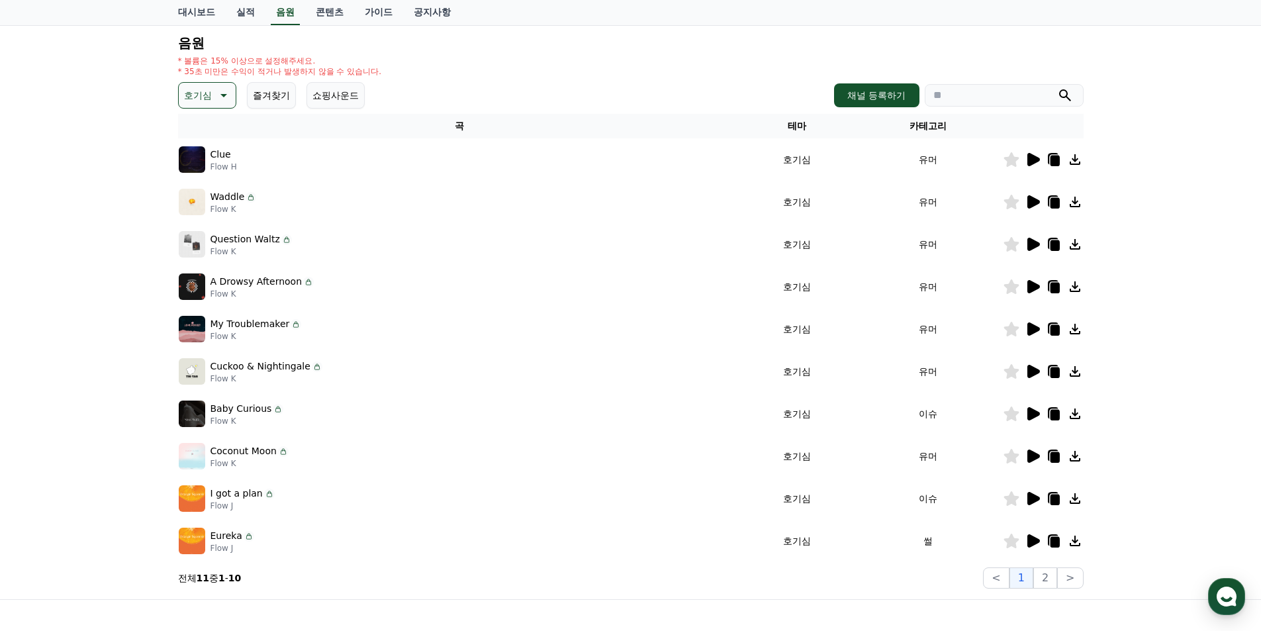
click at [1029, 285] on icon at bounding box center [1034, 286] width 13 height 13
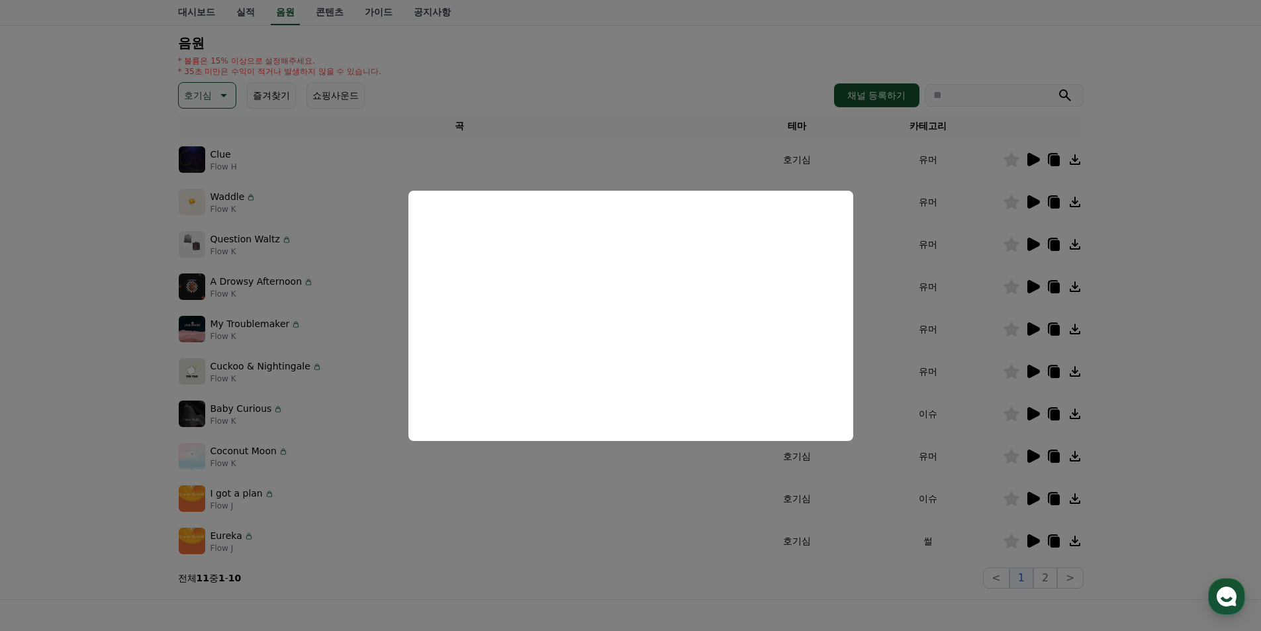
click at [1148, 278] on button "close modal" at bounding box center [630, 315] width 1261 height 631
click at [1029, 247] on icon at bounding box center [1034, 244] width 13 height 13
click at [1152, 300] on button "close modal" at bounding box center [630, 315] width 1261 height 631
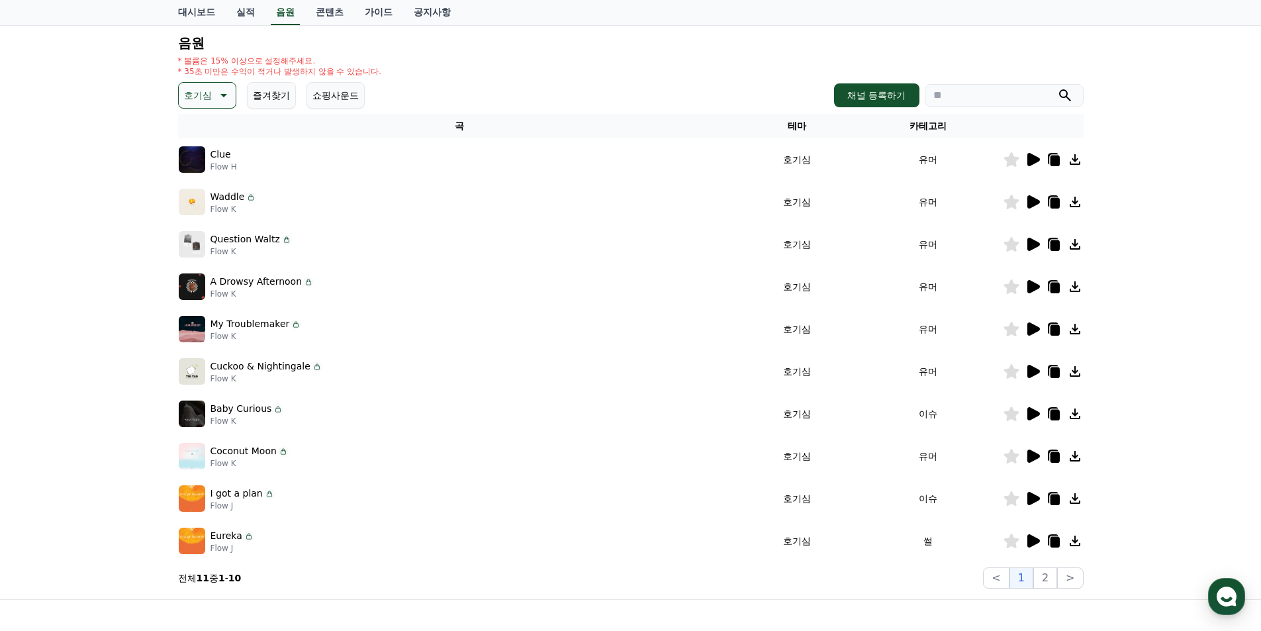
click at [1031, 248] on icon at bounding box center [1034, 244] width 13 height 13
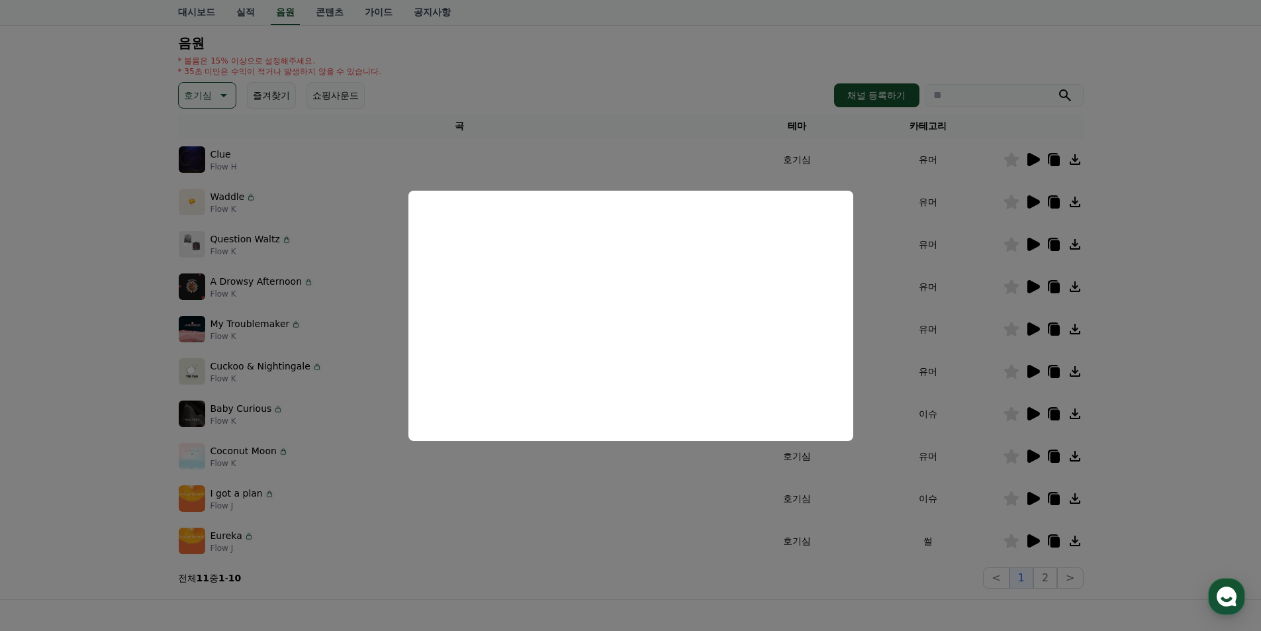
click at [1177, 285] on button "close modal" at bounding box center [630, 315] width 1261 height 631
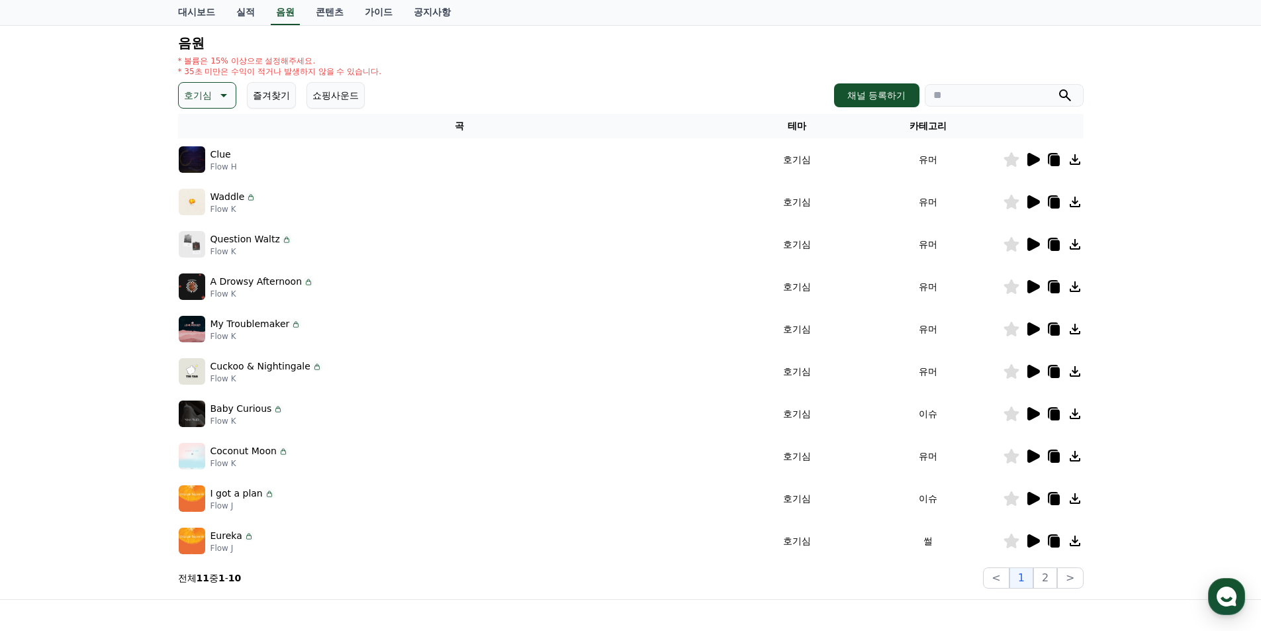
click at [1080, 244] on icon at bounding box center [1075, 244] width 16 height 16
click at [204, 103] on p "호기심" at bounding box center [198, 95] width 28 height 19
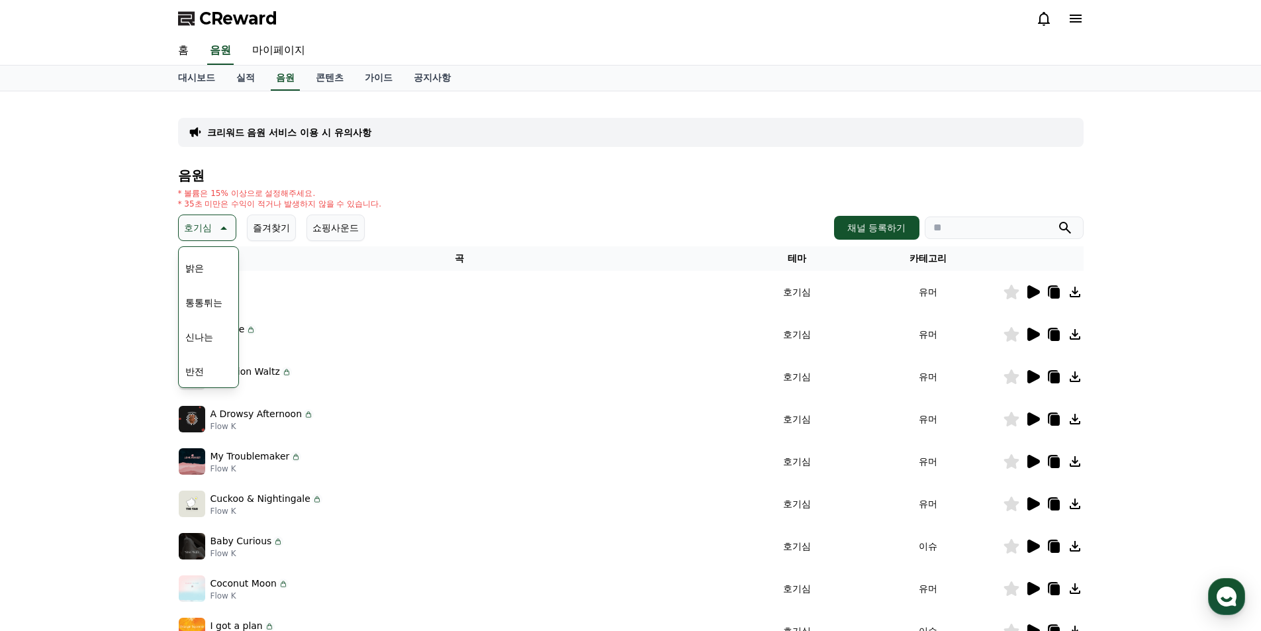
click at [210, 306] on button "통통튀는" at bounding box center [204, 302] width 48 height 29
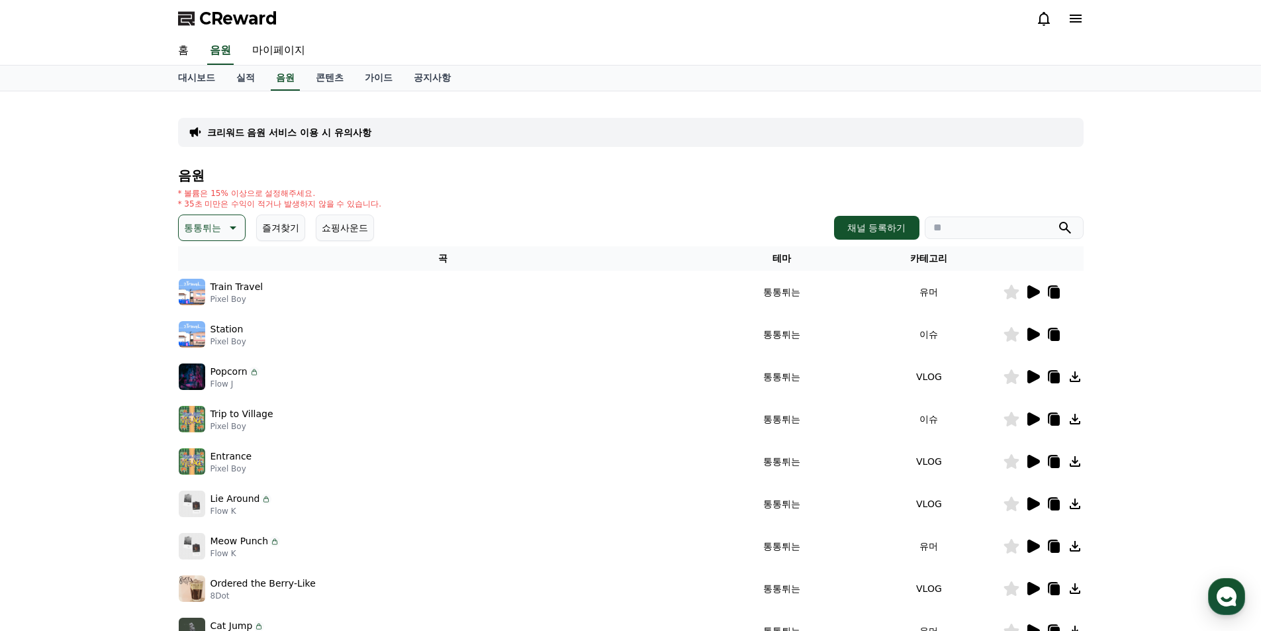
click at [1032, 293] on icon at bounding box center [1034, 291] width 13 height 13
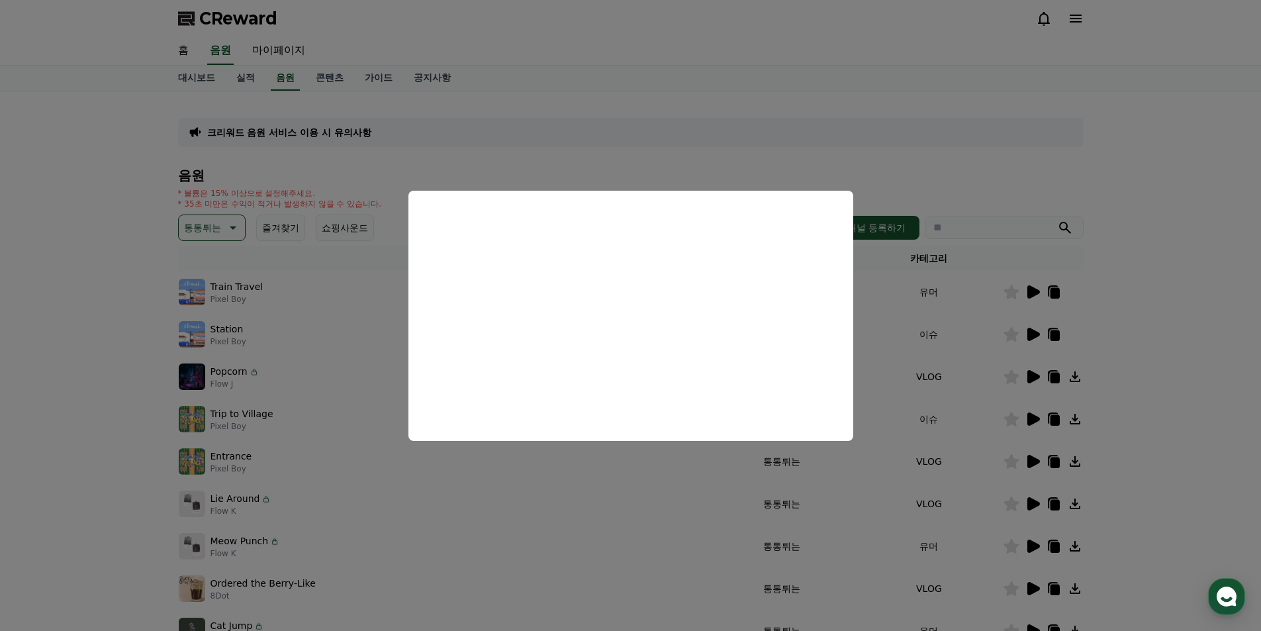
click at [685, 123] on button "close modal" at bounding box center [630, 315] width 1261 height 631
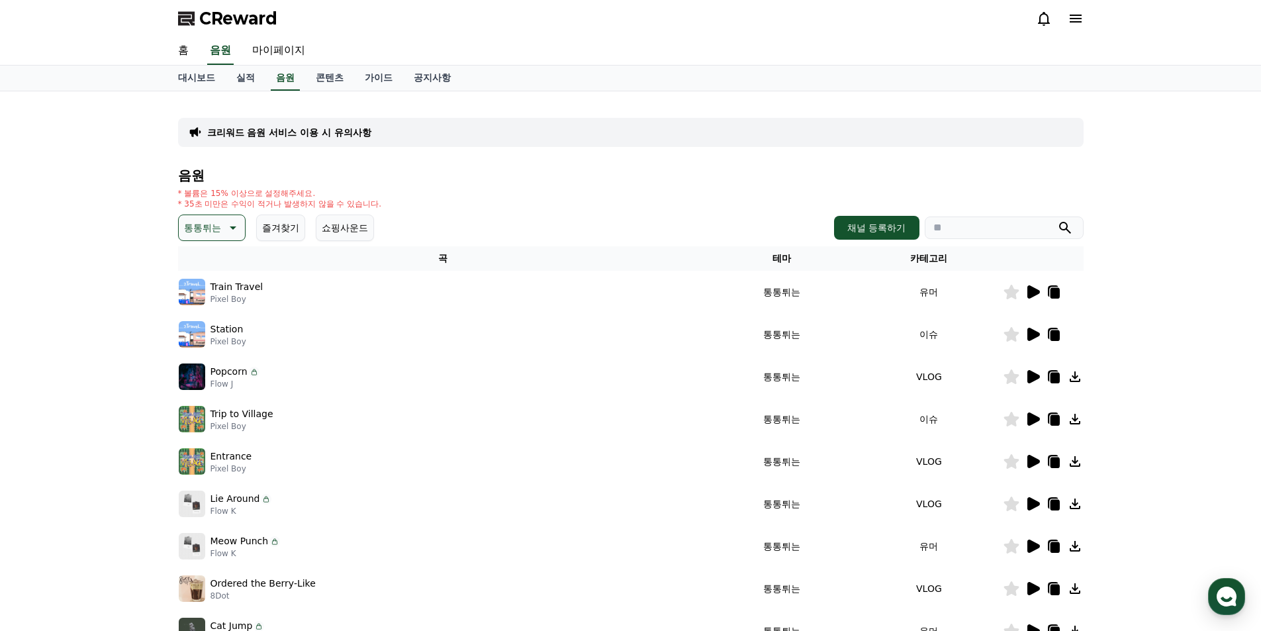
click at [1032, 376] on icon at bounding box center [1034, 376] width 13 height 13
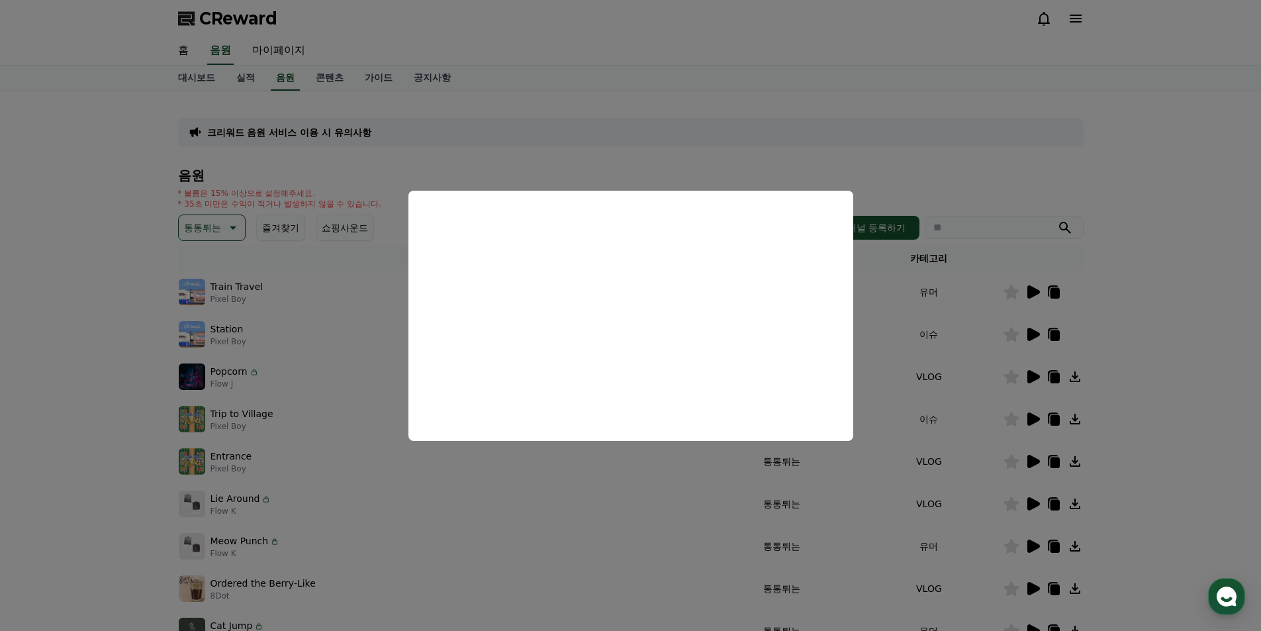
click at [783, 148] on button "close modal" at bounding box center [630, 315] width 1261 height 631
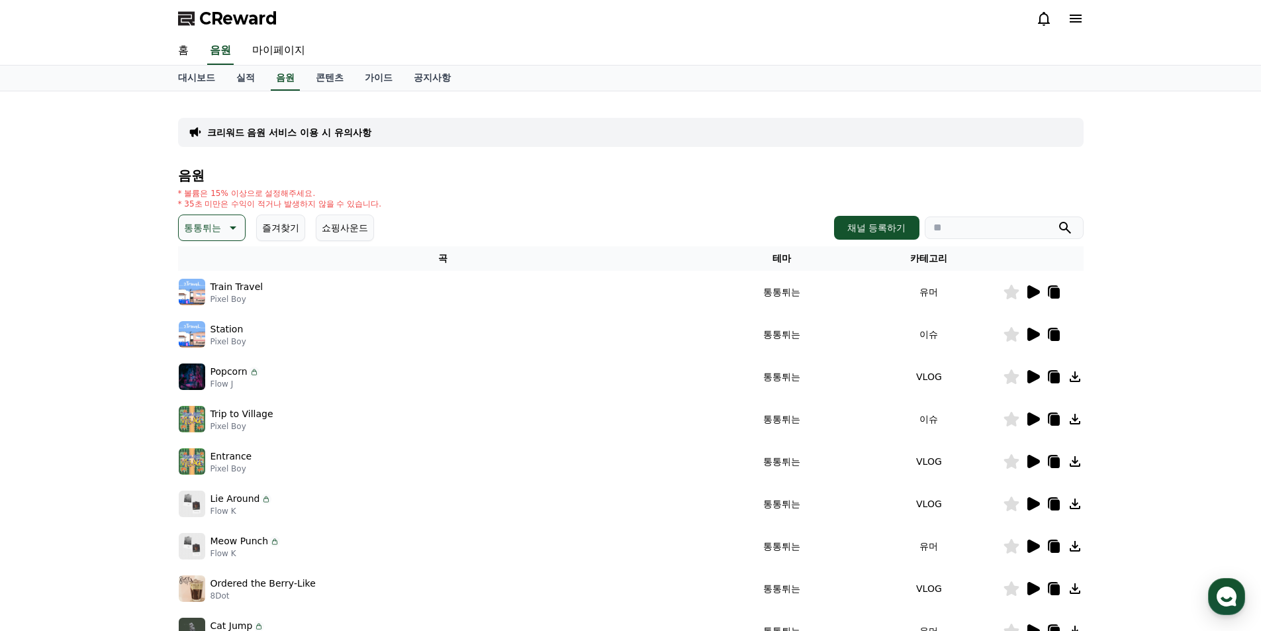
click at [1034, 462] on icon at bounding box center [1034, 461] width 13 height 13
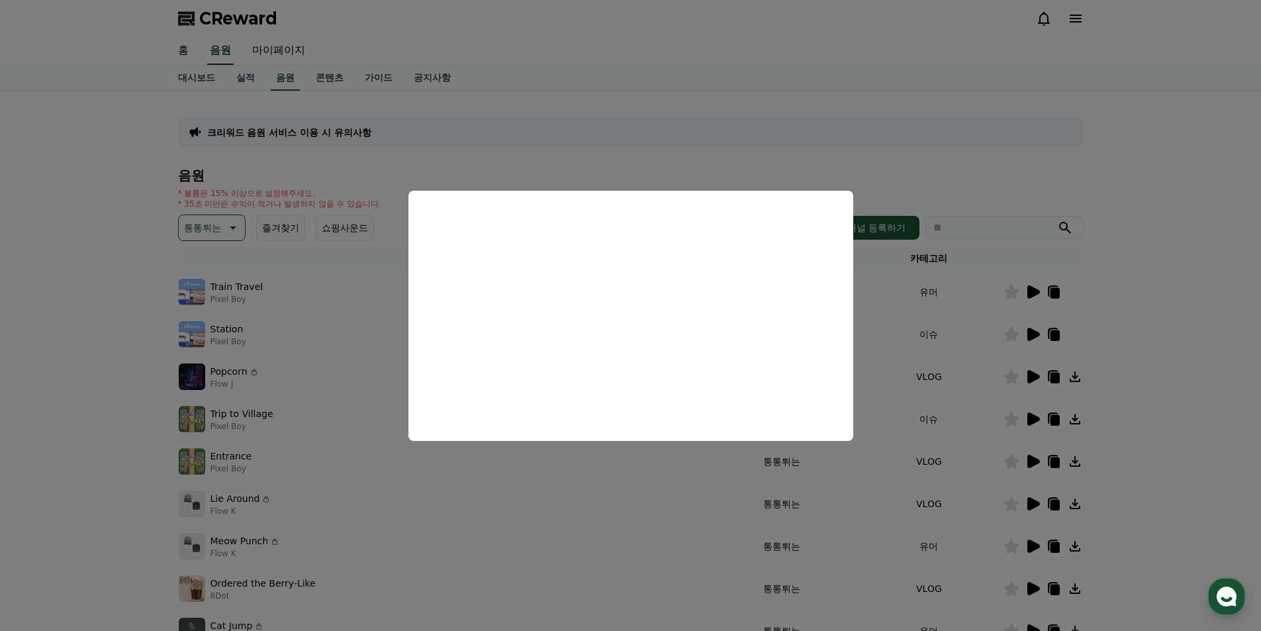
click at [1004, 156] on button "close modal" at bounding box center [630, 315] width 1261 height 631
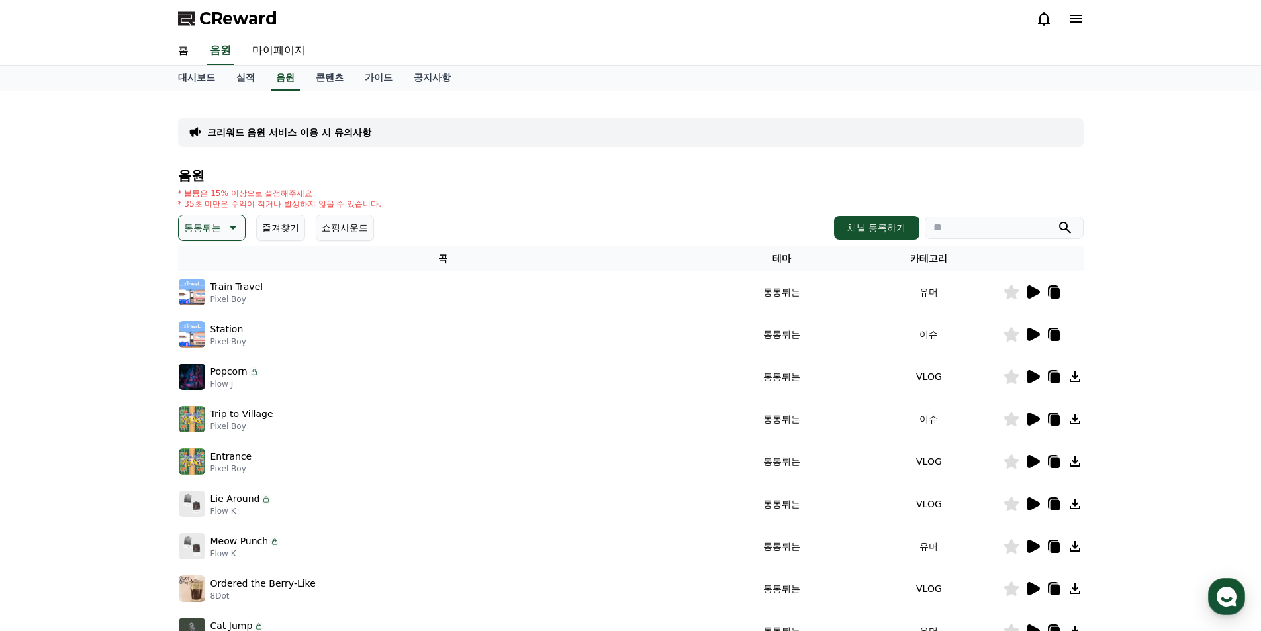
click at [1032, 427] on td at bounding box center [1043, 419] width 81 height 42
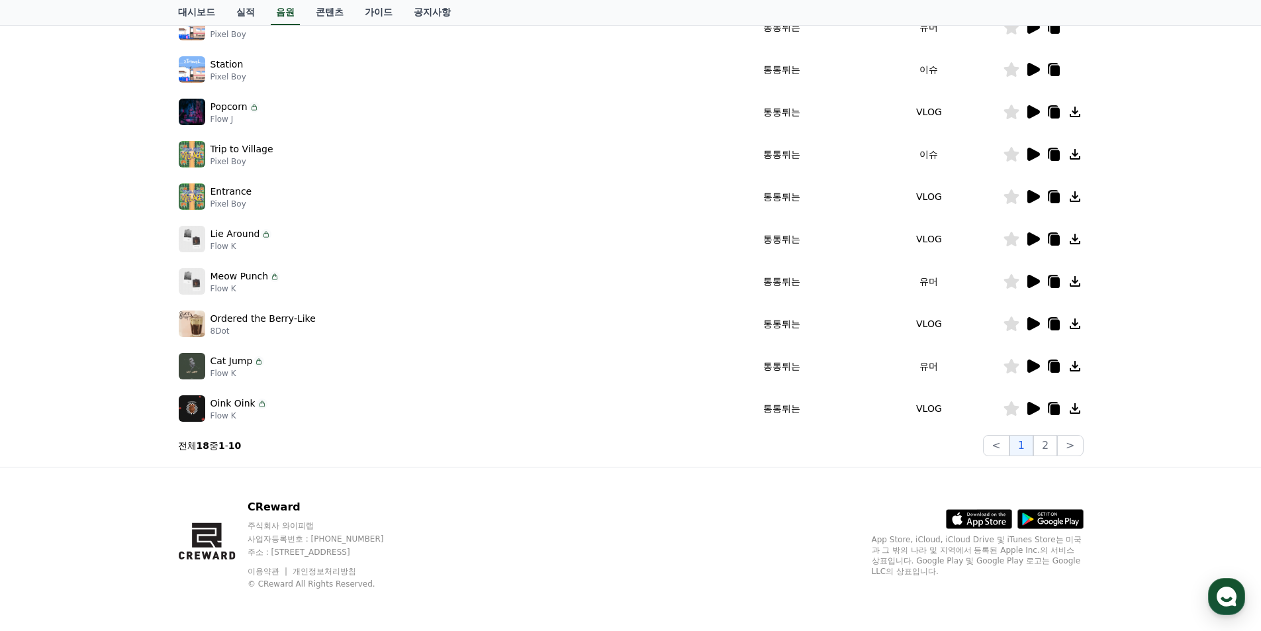
click at [1029, 363] on icon at bounding box center [1034, 366] width 13 height 13
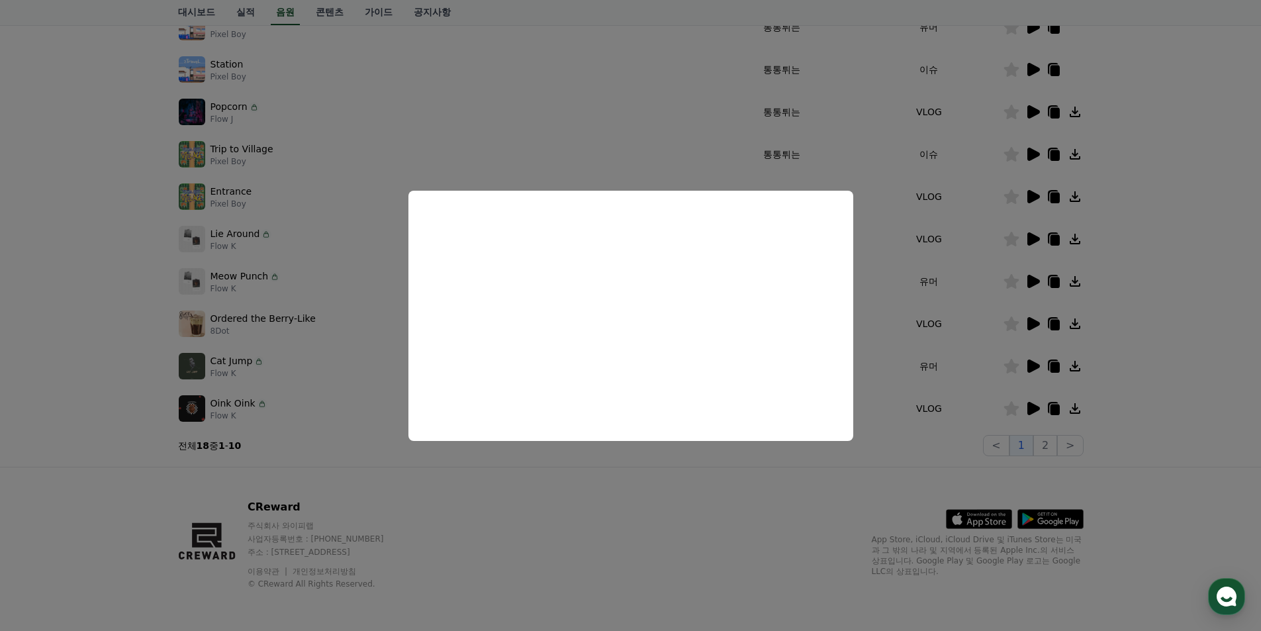
click at [1150, 278] on button "close modal" at bounding box center [630, 315] width 1261 height 631
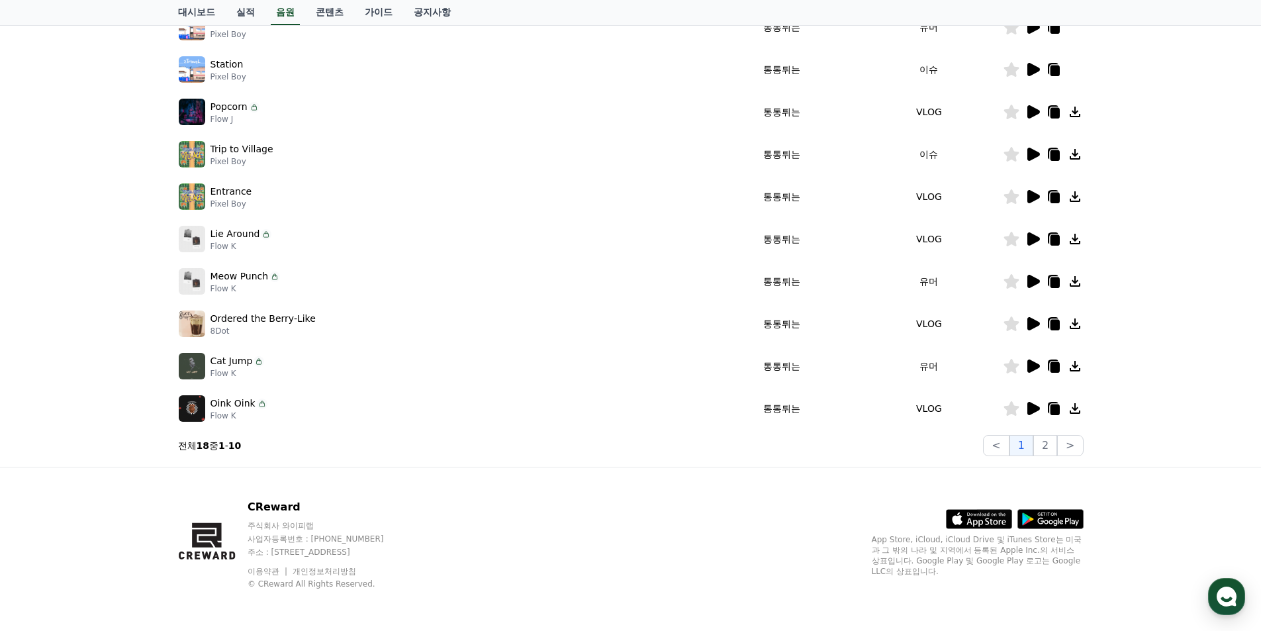
click at [1081, 367] on icon at bounding box center [1075, 366] width 16 height 16
